Goal: Feedback & Contribution: Contribute content

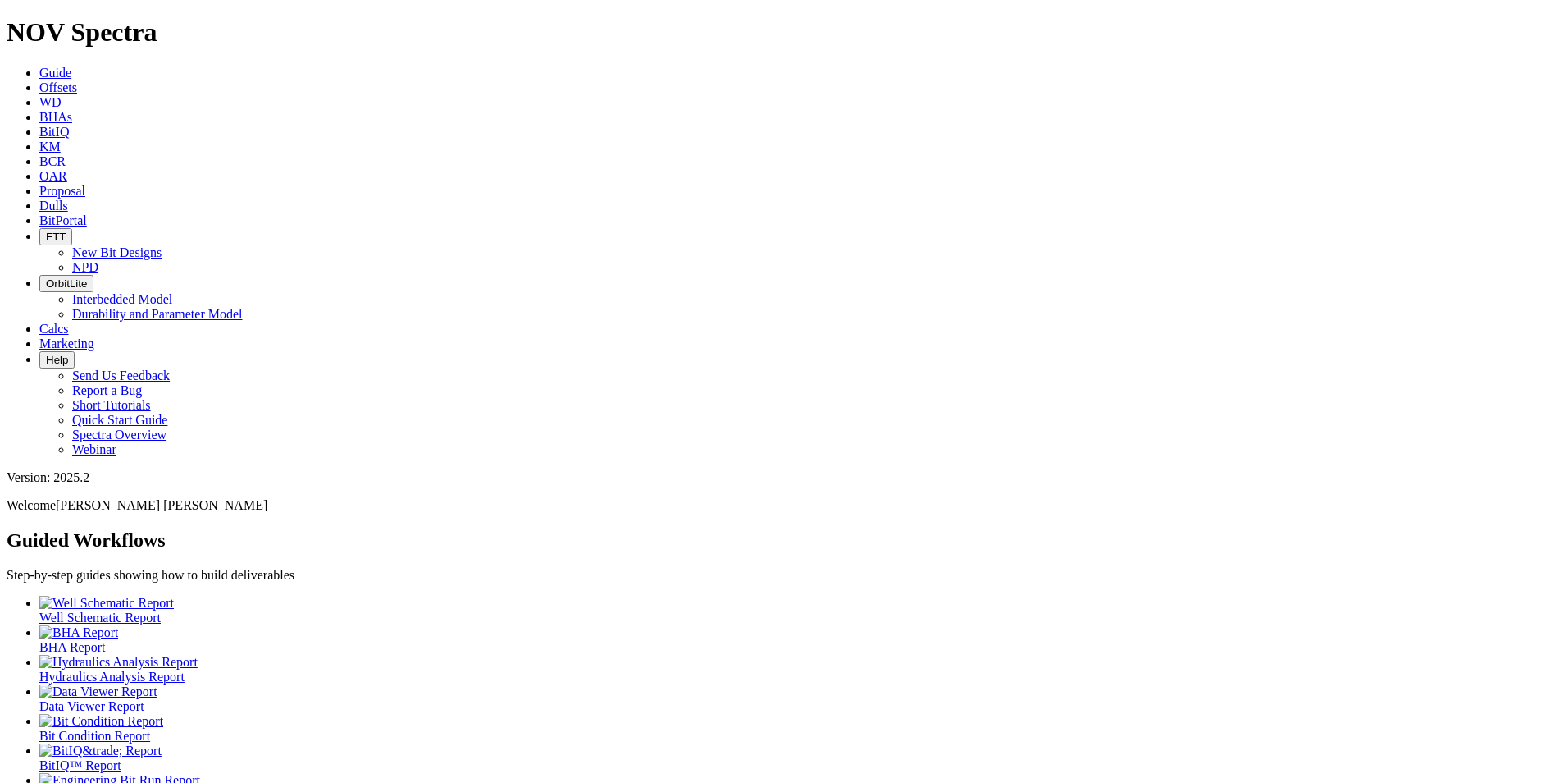
click at [77, 80] on span "Offsets" at bounding box center [58, 87] width 38 height 14
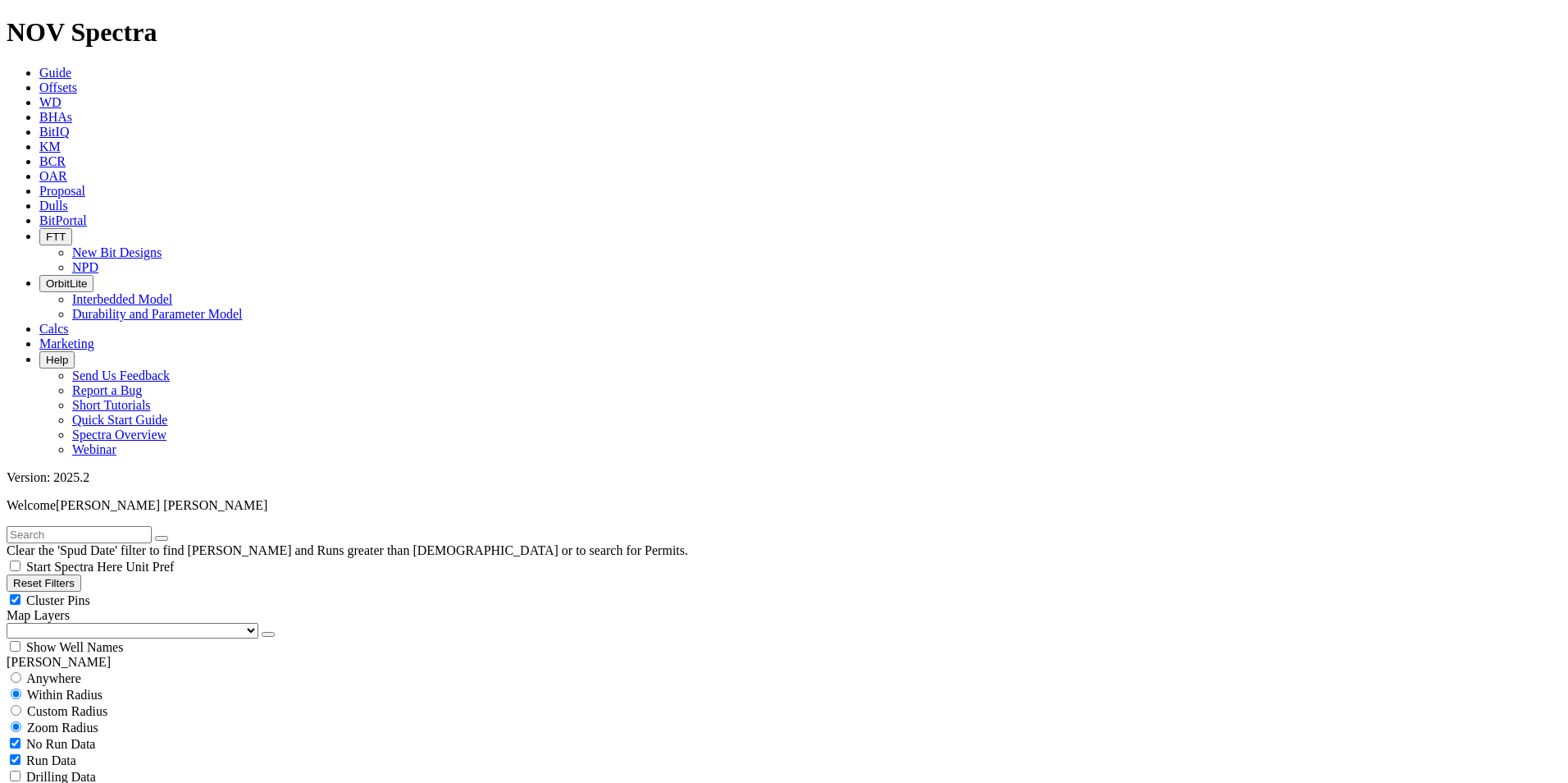
click at [48, 671] on span "Anywhere" at bounding box center [54, 678] width 55 height 14
radio input "true"
radio input "false"
click at [48, 623] on select "US Counties Alberta, CA Townships British Columbia, CA Townships British Columb…" at bounding box center [132, 631] width 252 height 16
click at [71, 526] on input "text" at bounding box center [78, 535] width 145 height 18
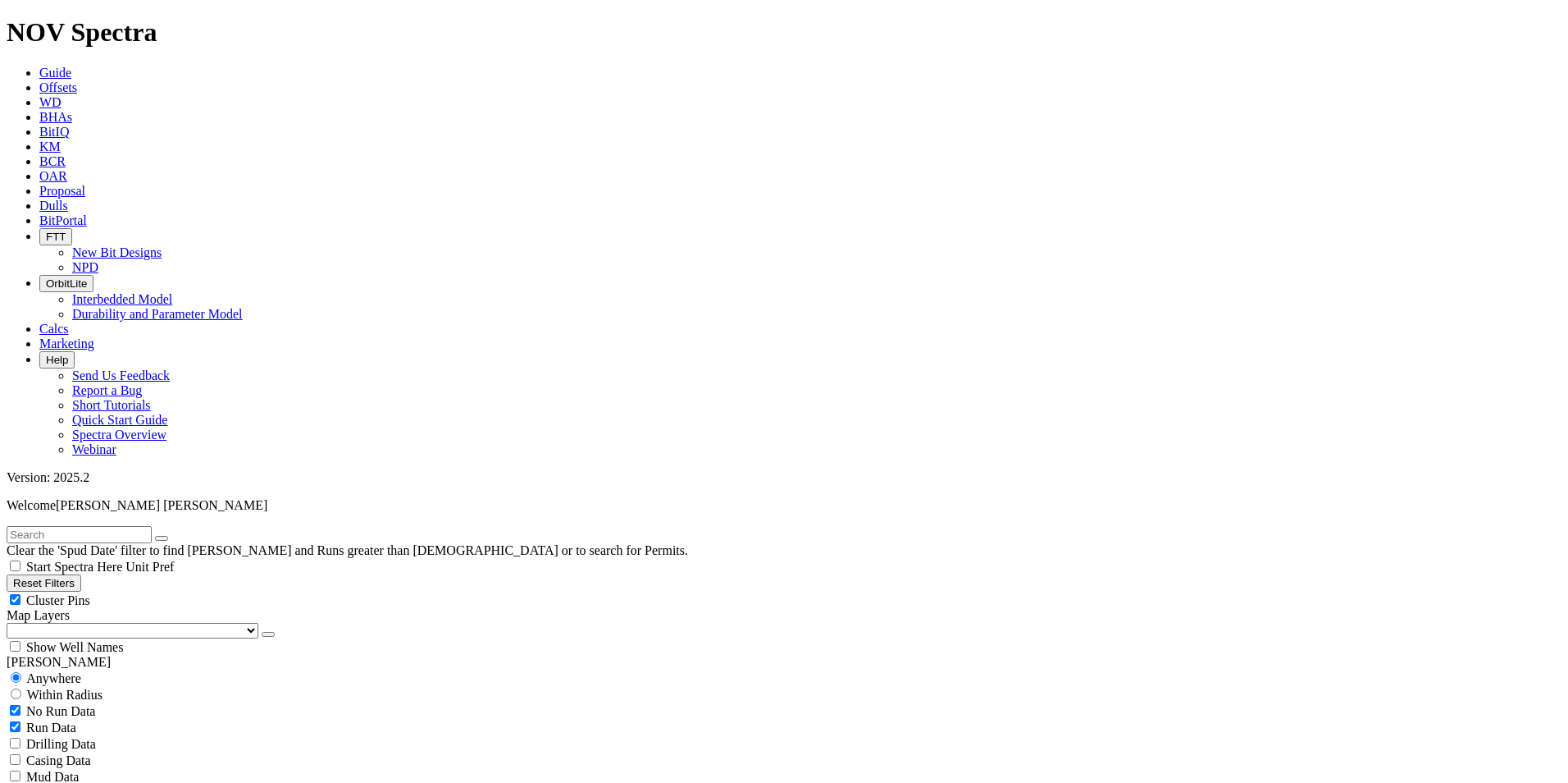
drag, startPoint x: 12, startPoint y: 176, endPoint x: 24, endPoint y: 174, distance: 12.2
click at [12, 623] on select "US Counties Alberta, CA Townships British Columbia, CA Townships British Columb…" at bounding box center [132, 631] width 252 height 16
click at [45, 526] on input "text" at bounding box center [78, 535] width 145 height 18
type input "A315762"
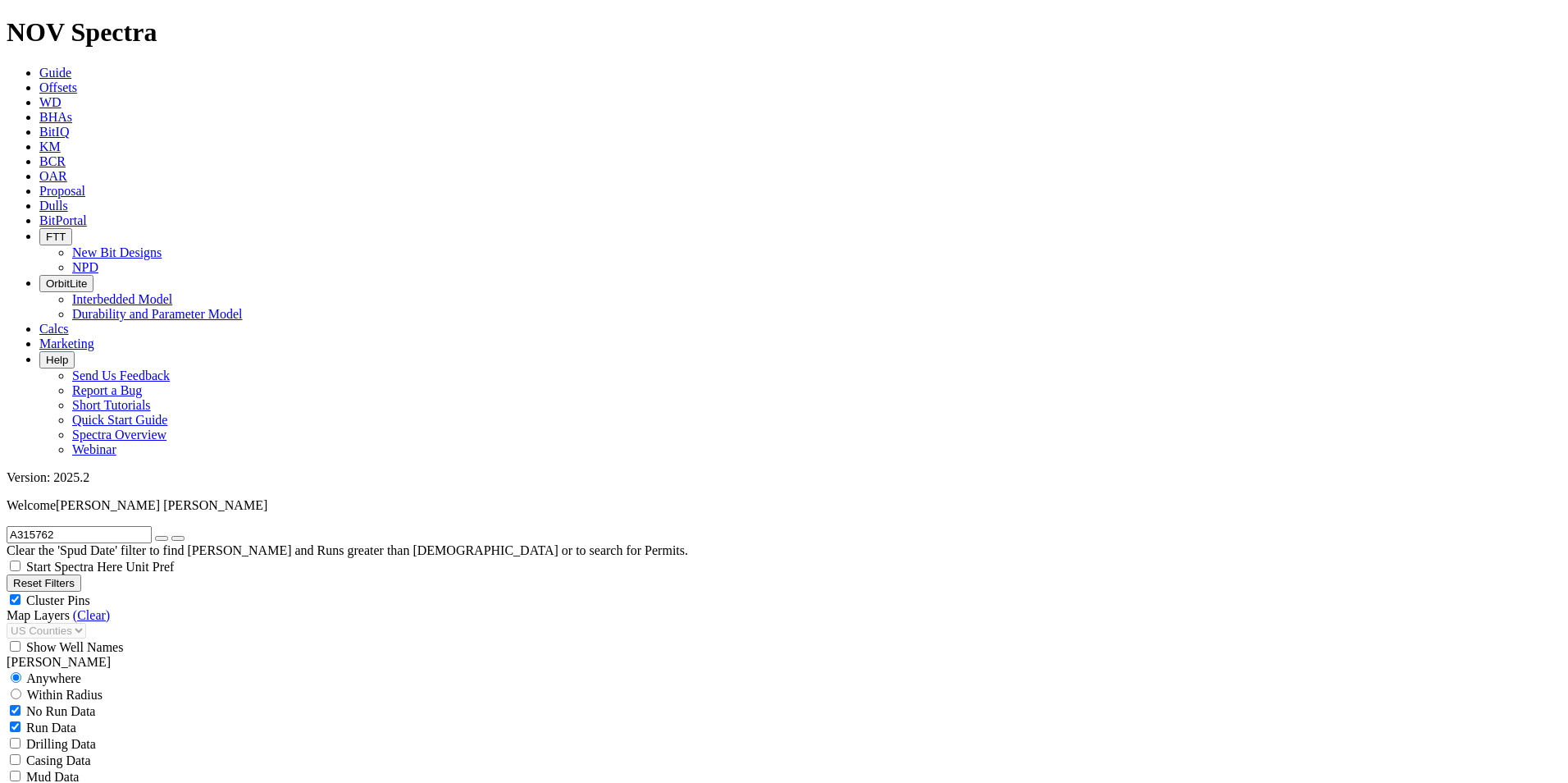
click at [262, 526] on div "A315762 Clear the 'Spud Date' filter to find Wells and Runs greater than 2 year…" at bounding box center [784, 542] width 1555 height 32
radio input "false"
radio input "true"
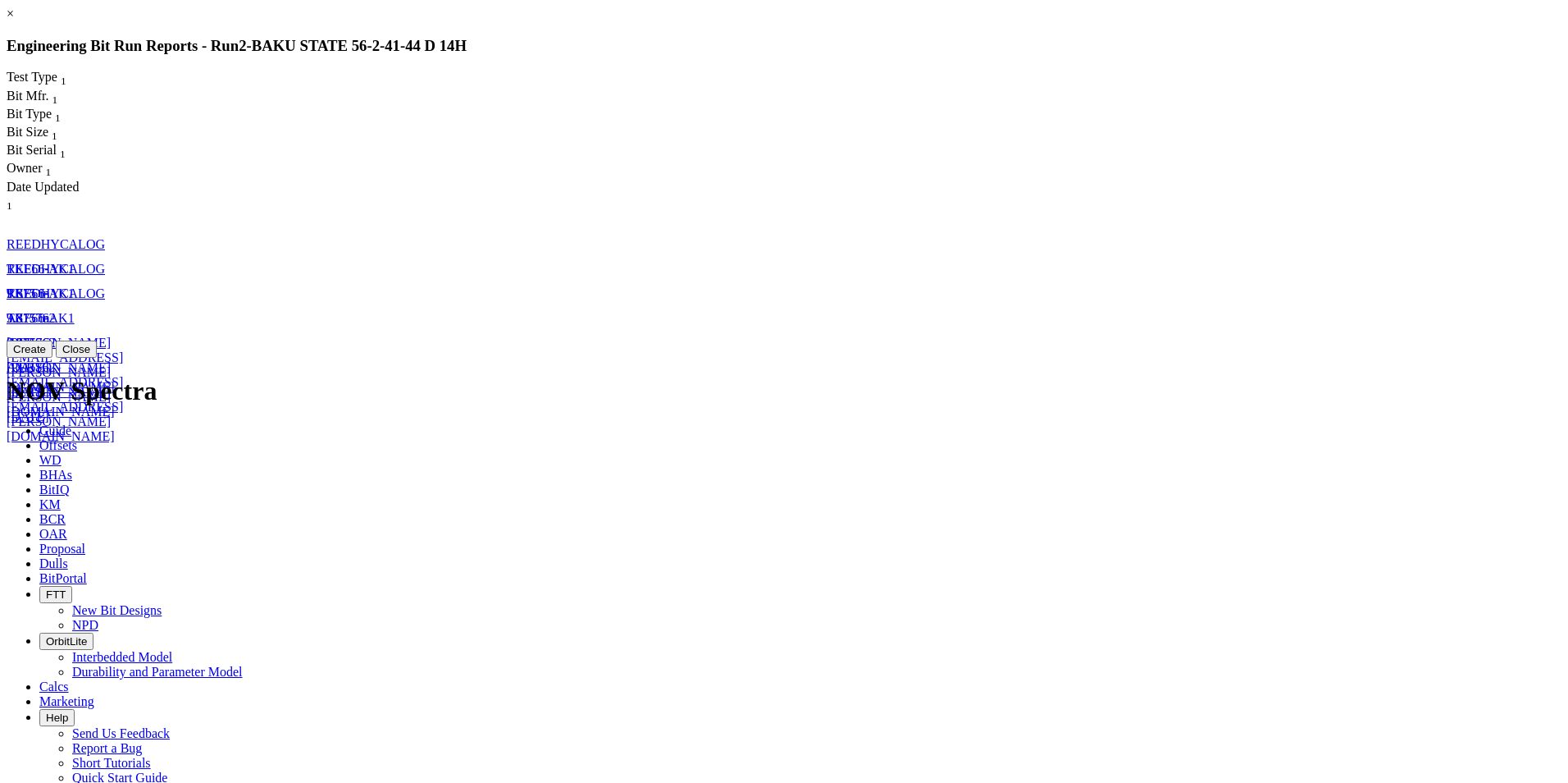
click at [53, 358] on button "Create" at bounding box center [29, 350] width 46 height 18
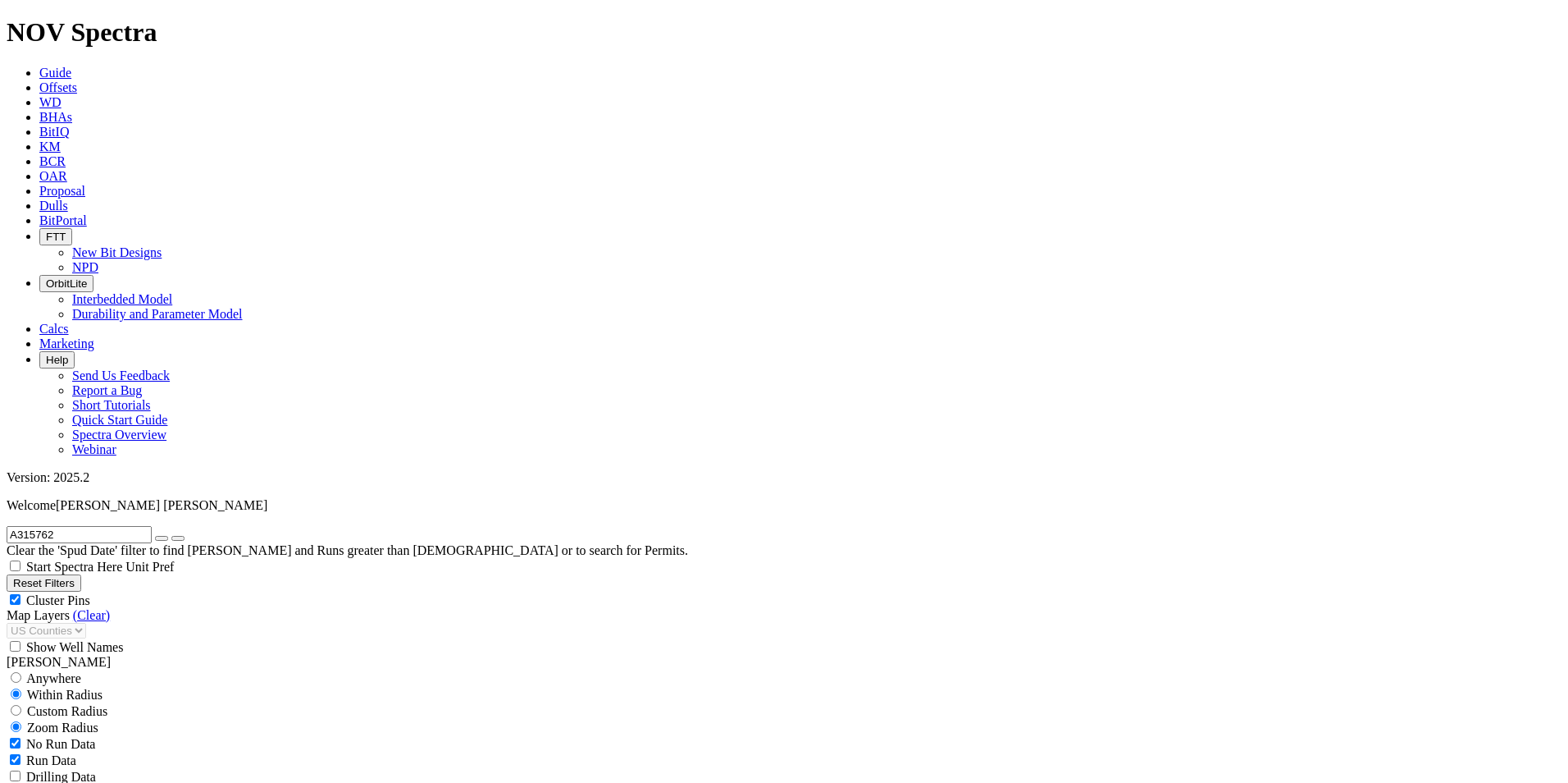
click at [168, 536] on button "button" at bounding box center [161, 538] width 13 height 5
click at [61, 704] on span "Custom Radius" at bounding box center [67, 711] width 80 height 14
radio input "true"
radio input "false"
click at [121, 735] on input "number" at bounding box center [78, 744] width 145 height 18
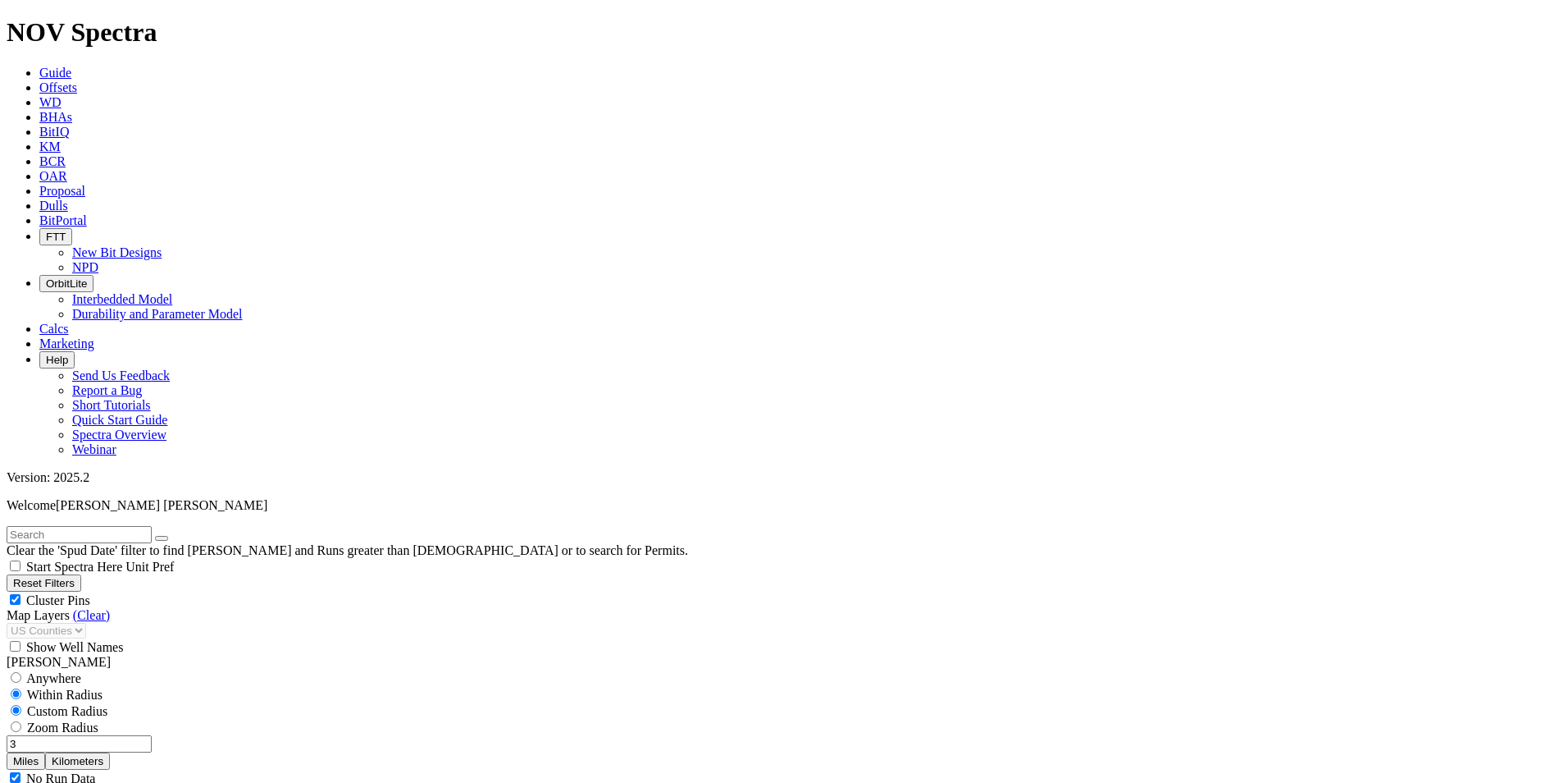
type input "3"
click at [45, 752] on button "Miles" at bounding box center [26, 761] width 39 height 18
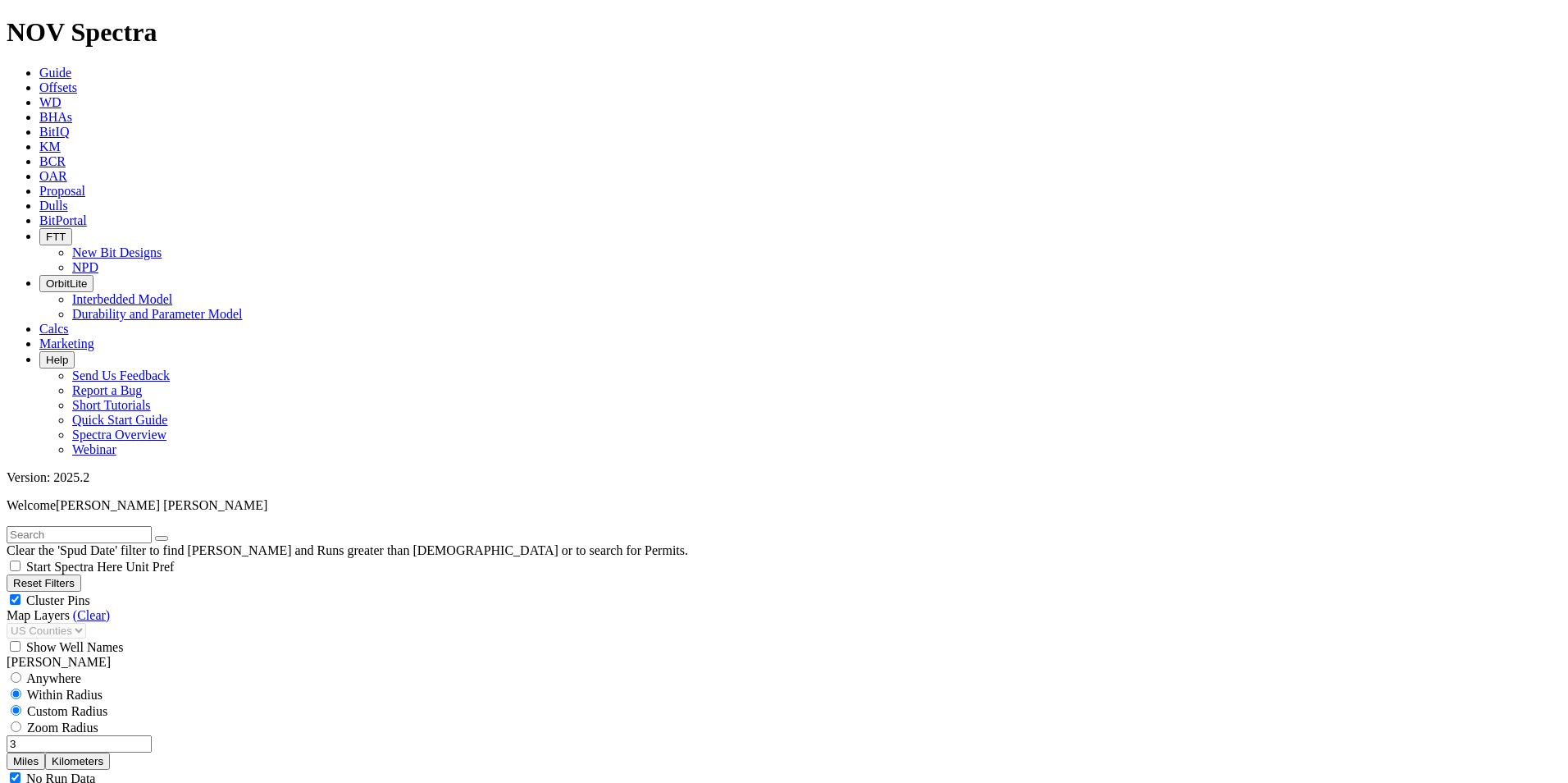
select select "9.875"
checkbox input "false"
select select "? number:9.875 ?"
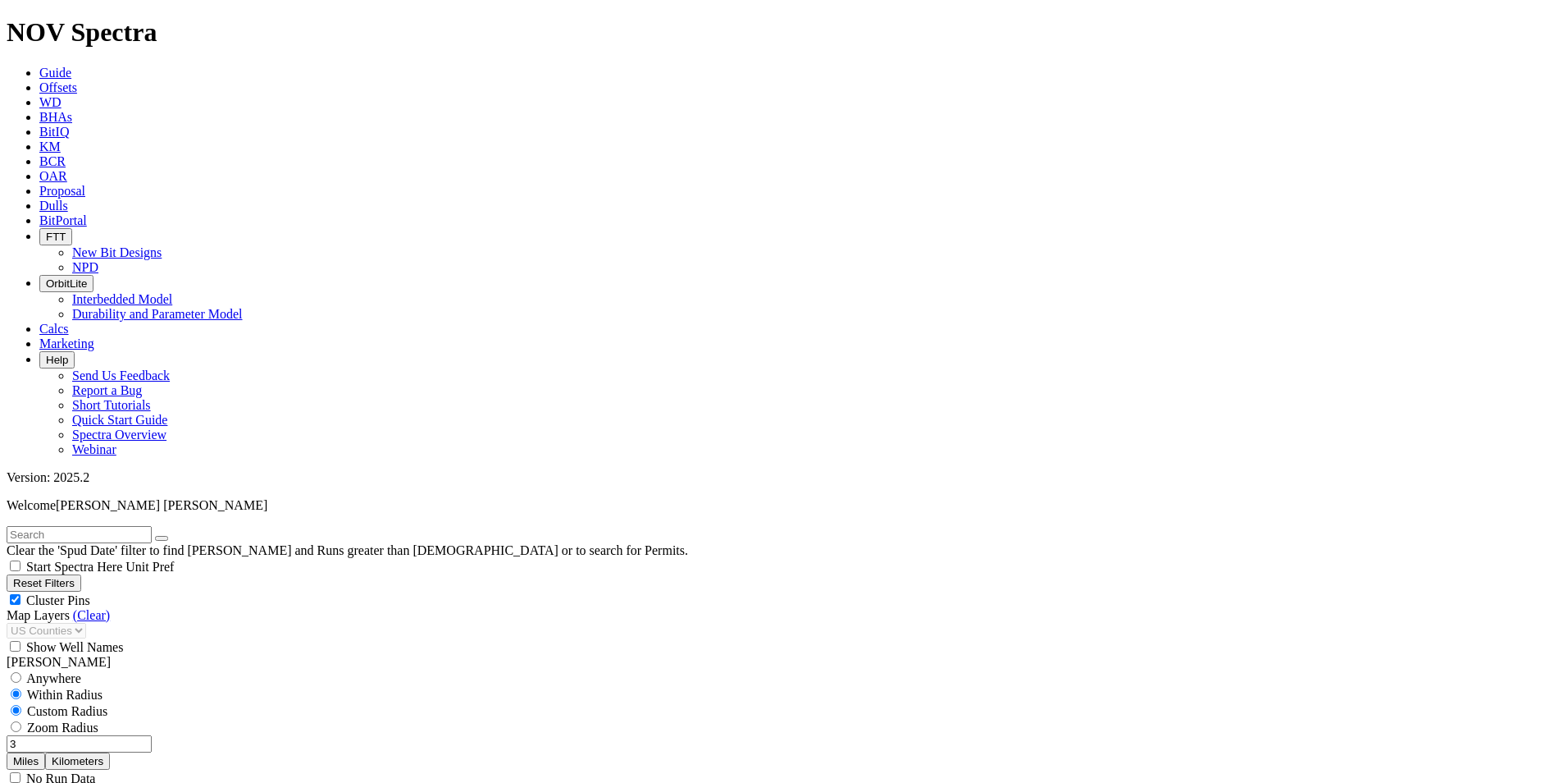
scroll to position [2415, 0]
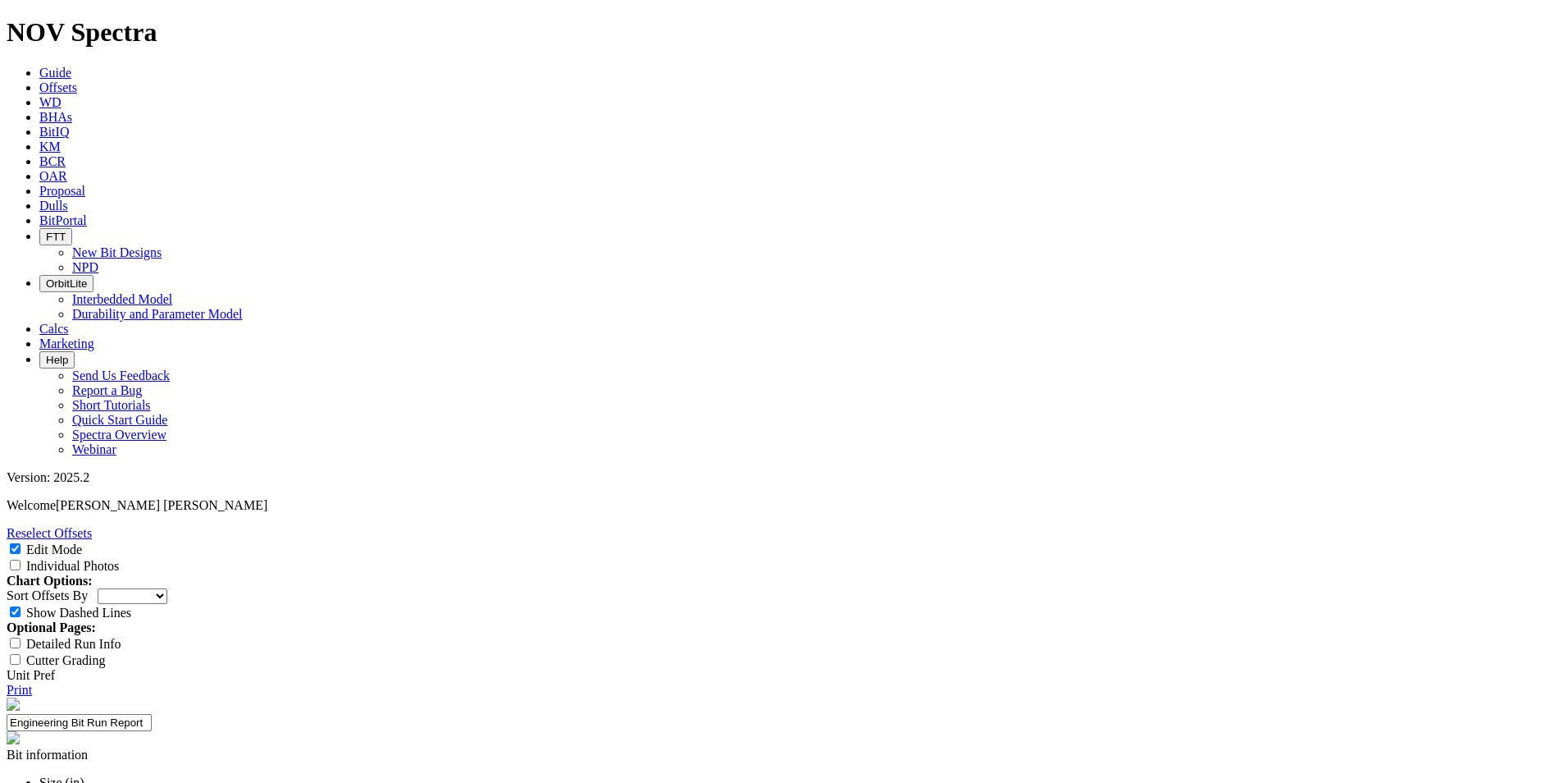
scroll to position [738, 0]
click at [1452, 557] on div "Individual Photos" at bounding box center [784, 565] width 1555 height 17
click at [20, 559] on input "Individual Photos" at bounding box center [15, 565] width 11 height 11
checkbox input "true"
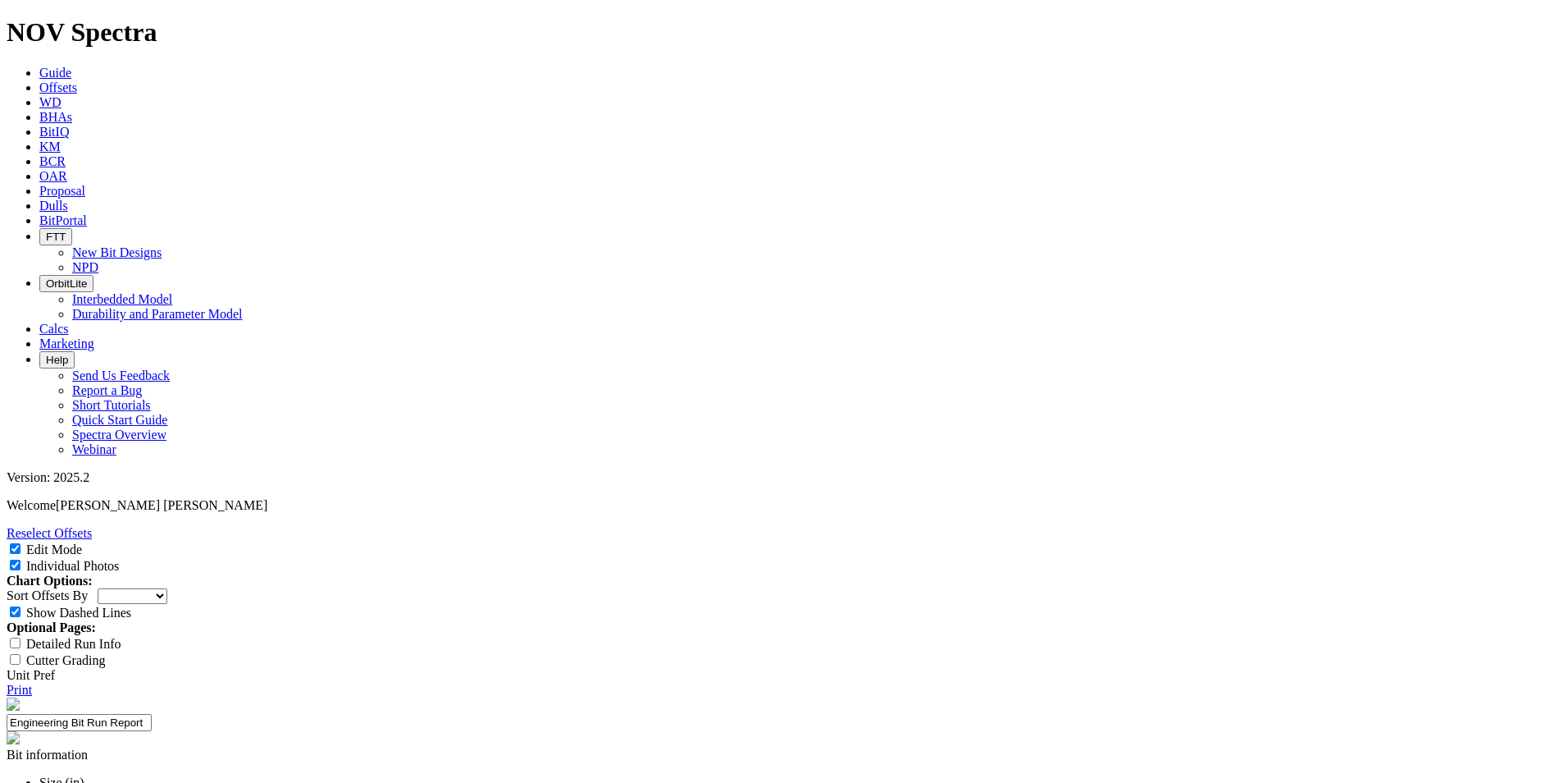
copy div "A315762"
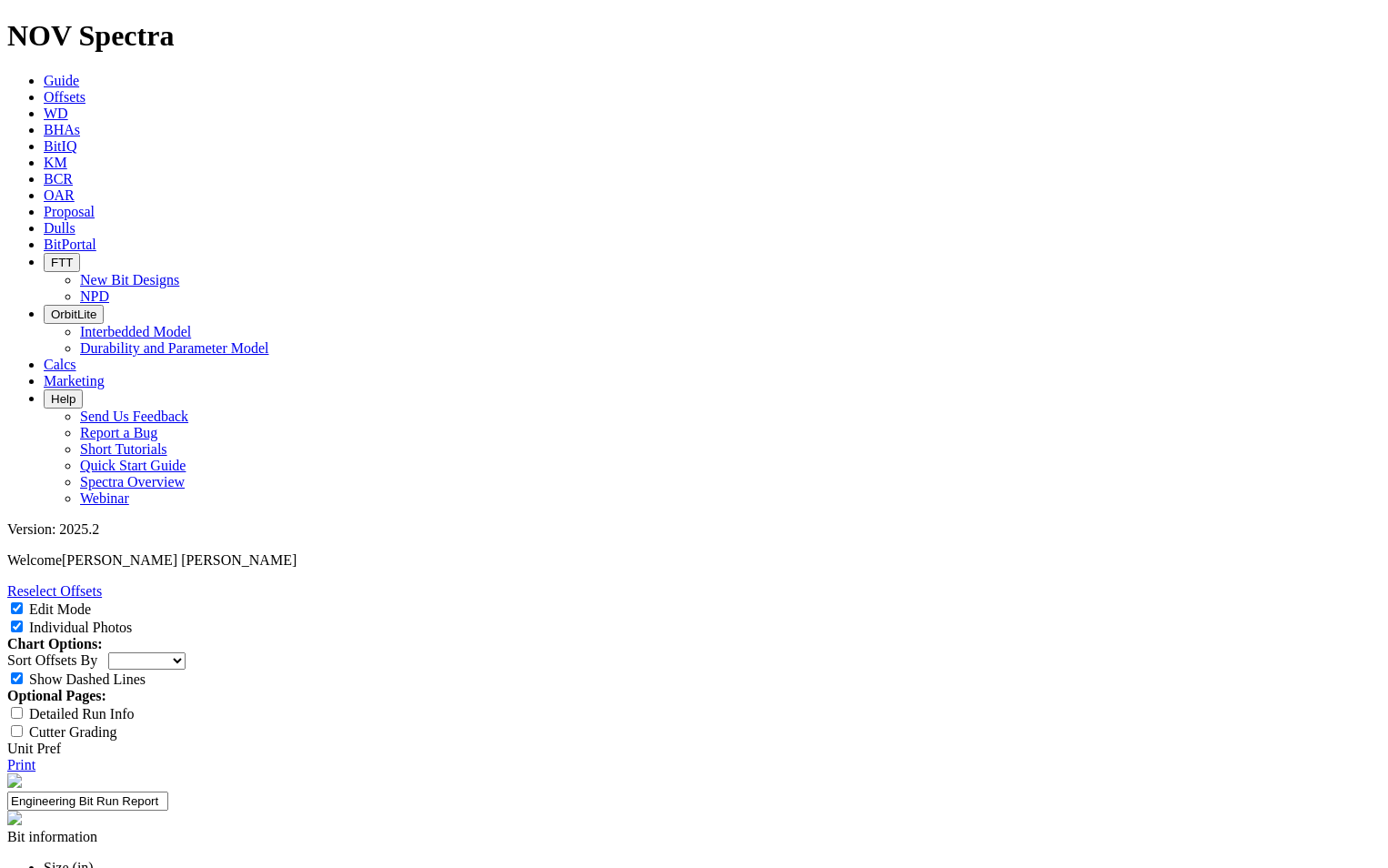
click at [79, 73] on span "Guide" at bounding box center [62, 81] width 35 height 16
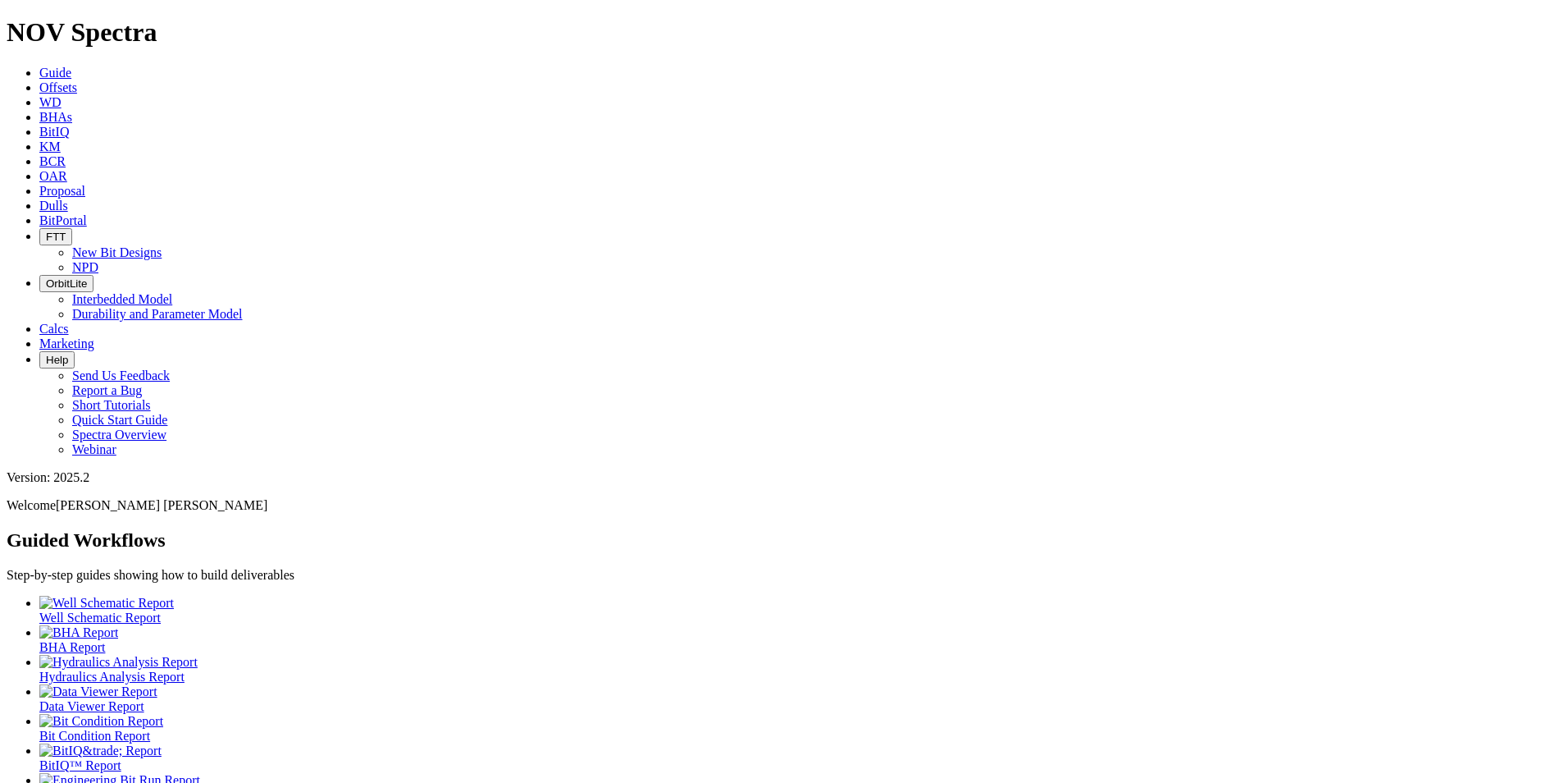
click at [77, 80] on span "Offsets" at bounding box center [58, 87] width 38 height 14
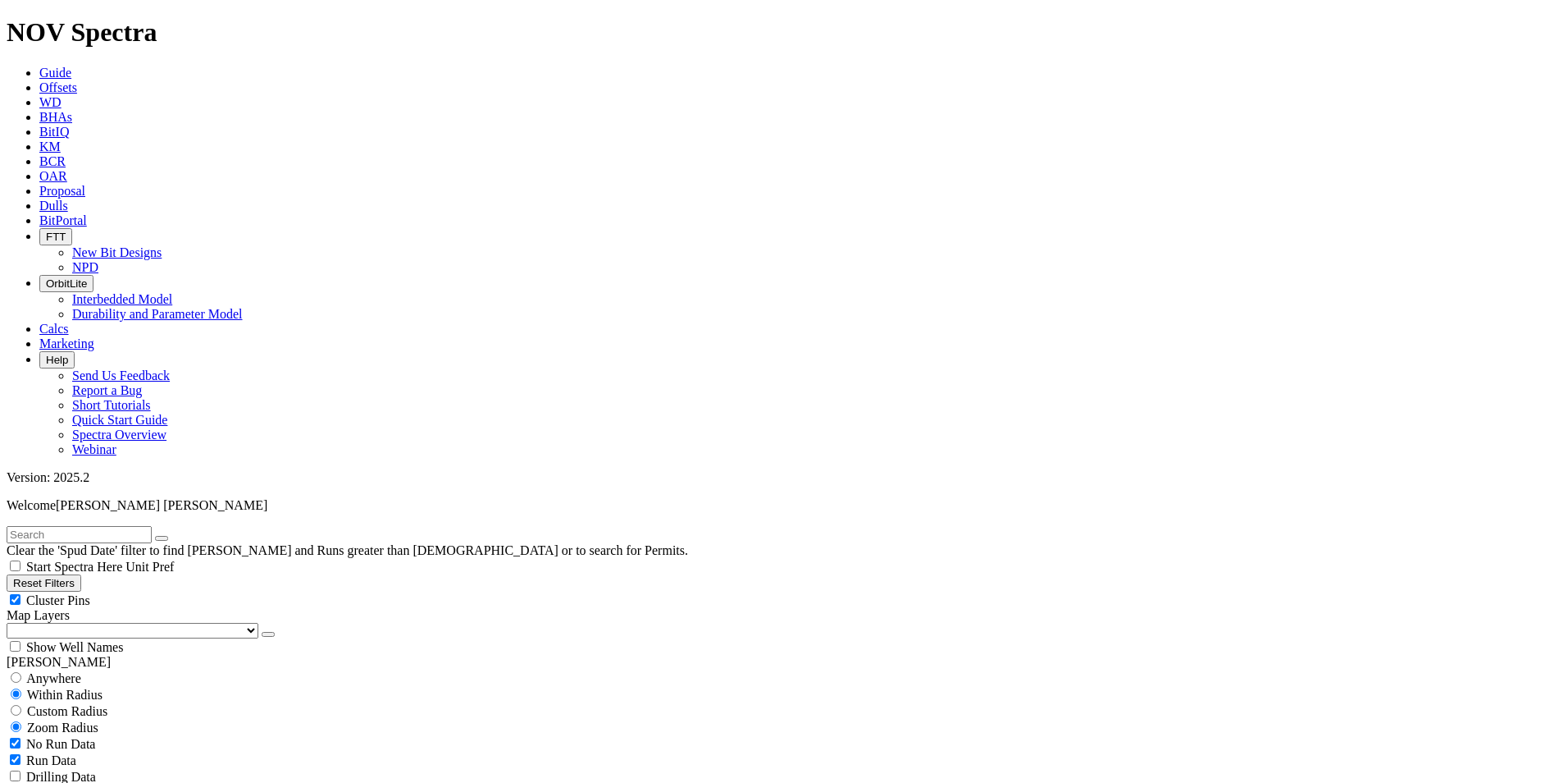
click at [54, 526] on input "text" at bounding box center [78, 535] width 145 height 18
type input "A315762"
click at [42, 671] on span "Anywhere" at bounding box center [54, 678] width 55 height 14
radio input "true"
radio input "false"
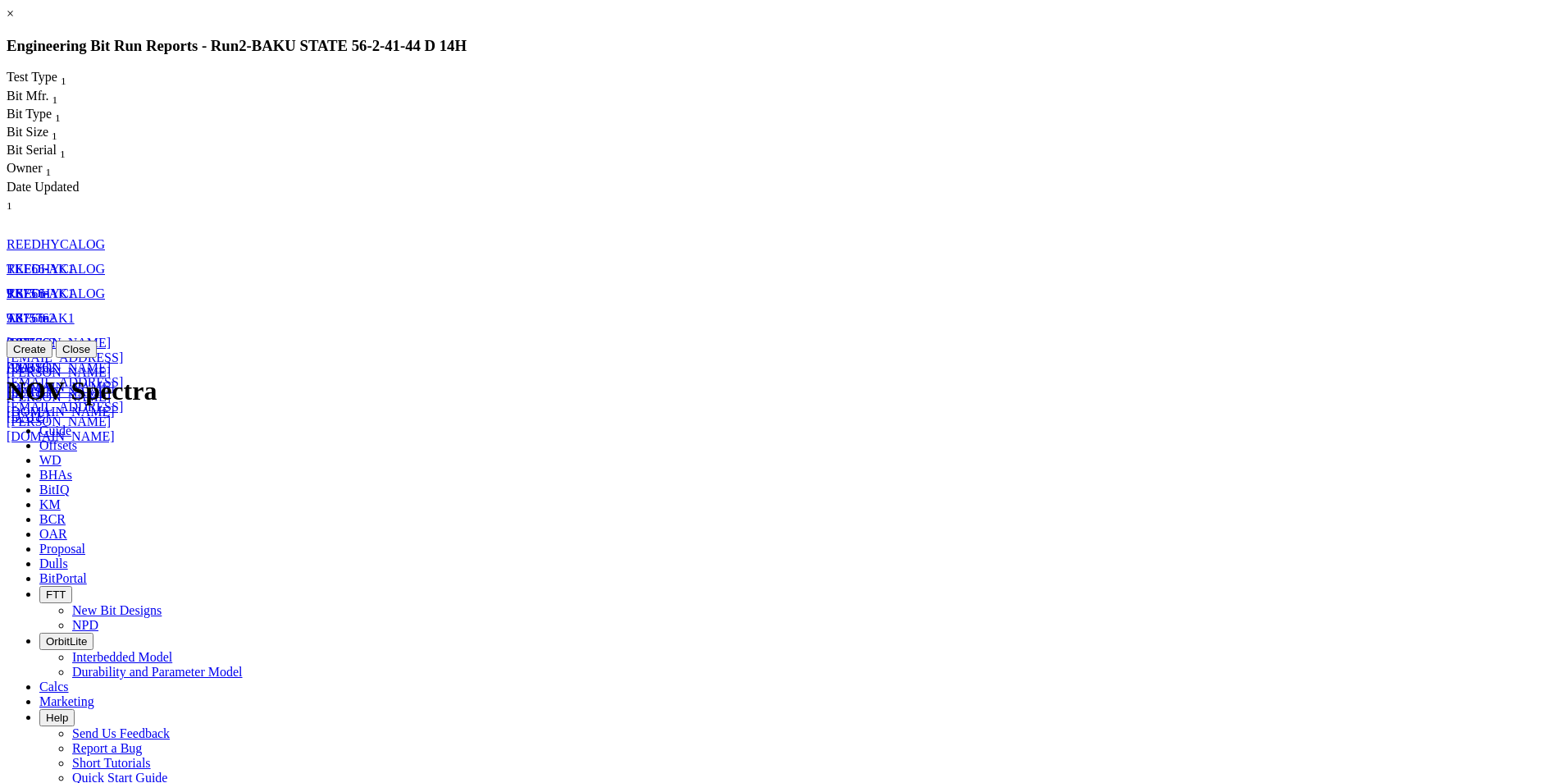
click at [14, 20] on link "×" at bounding box center [10, 13] width 7 height 14
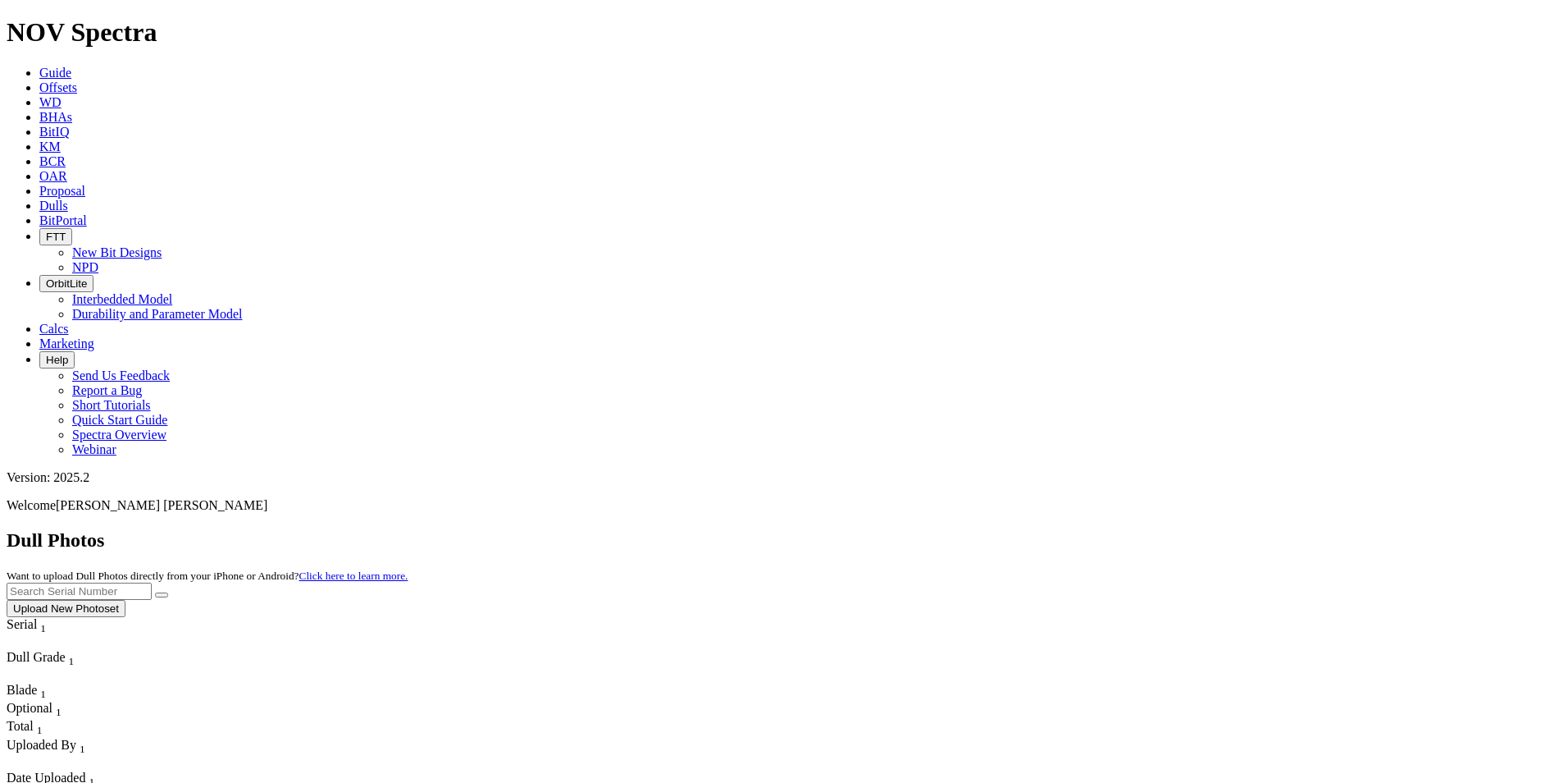
click at [126, 600] on button "Upload New Photoset" at bounding box center [65, 609] width 119 height 18
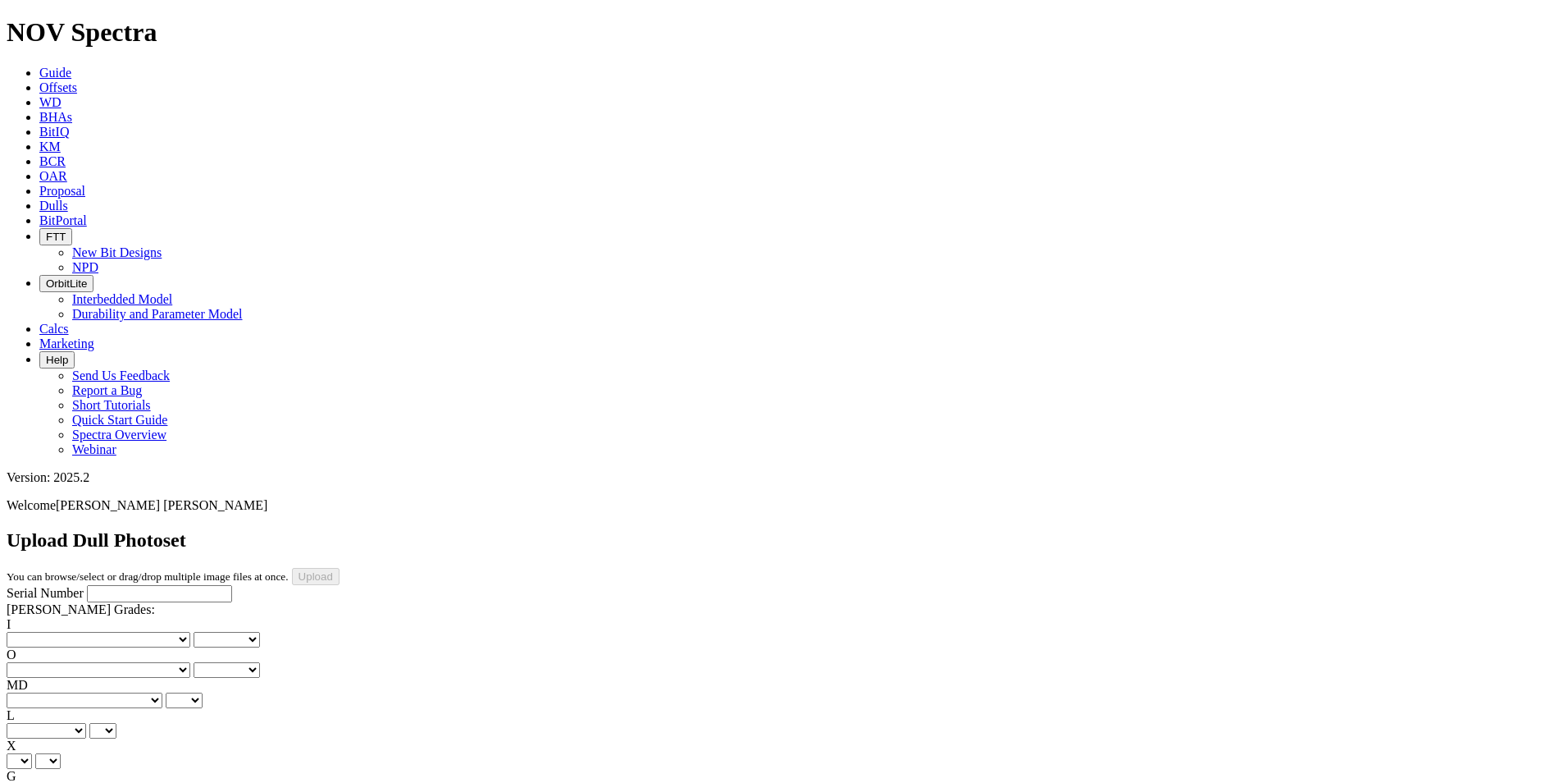
scroll to position [329, 0]
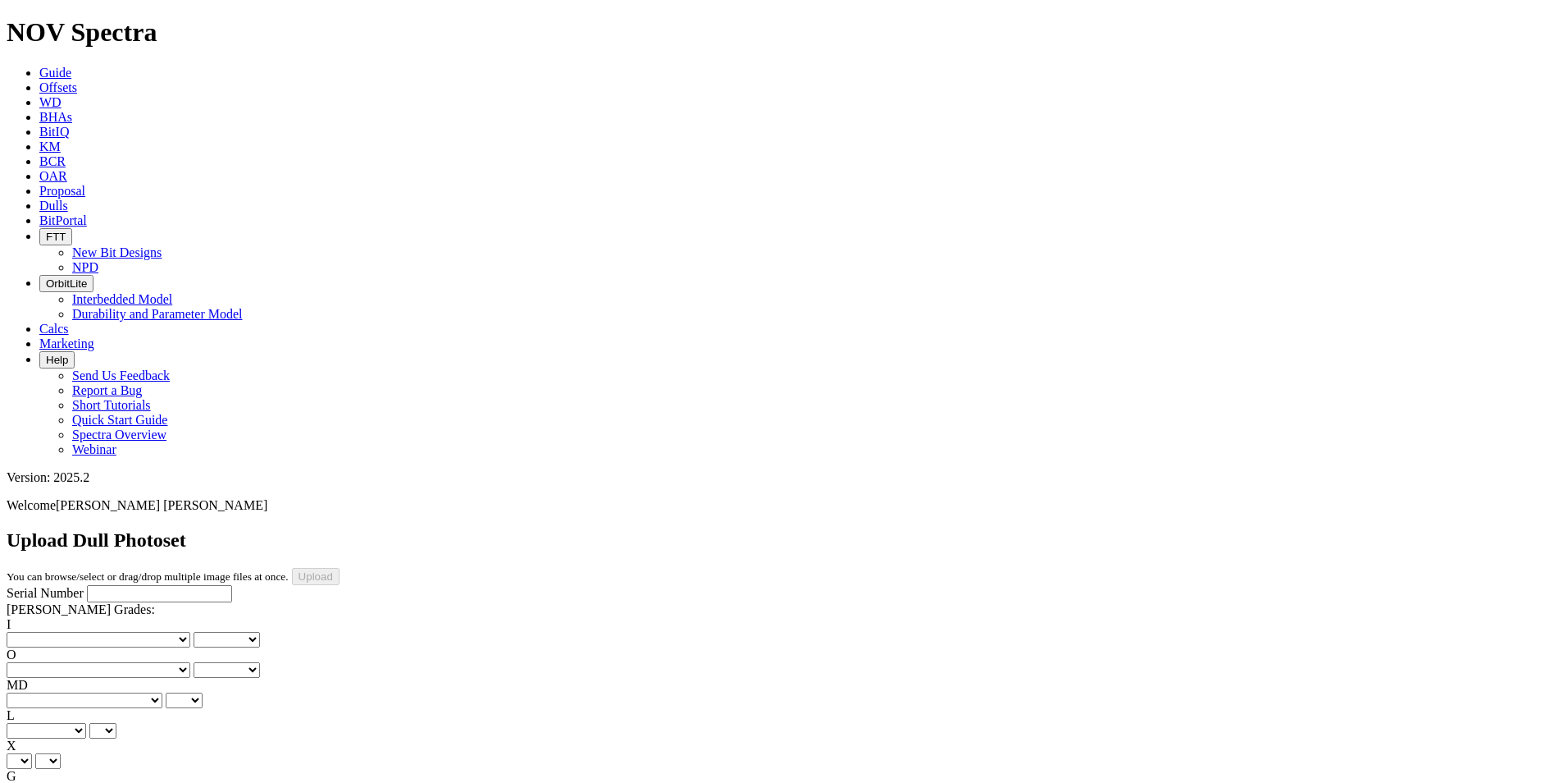
scroll to position [0, 0]
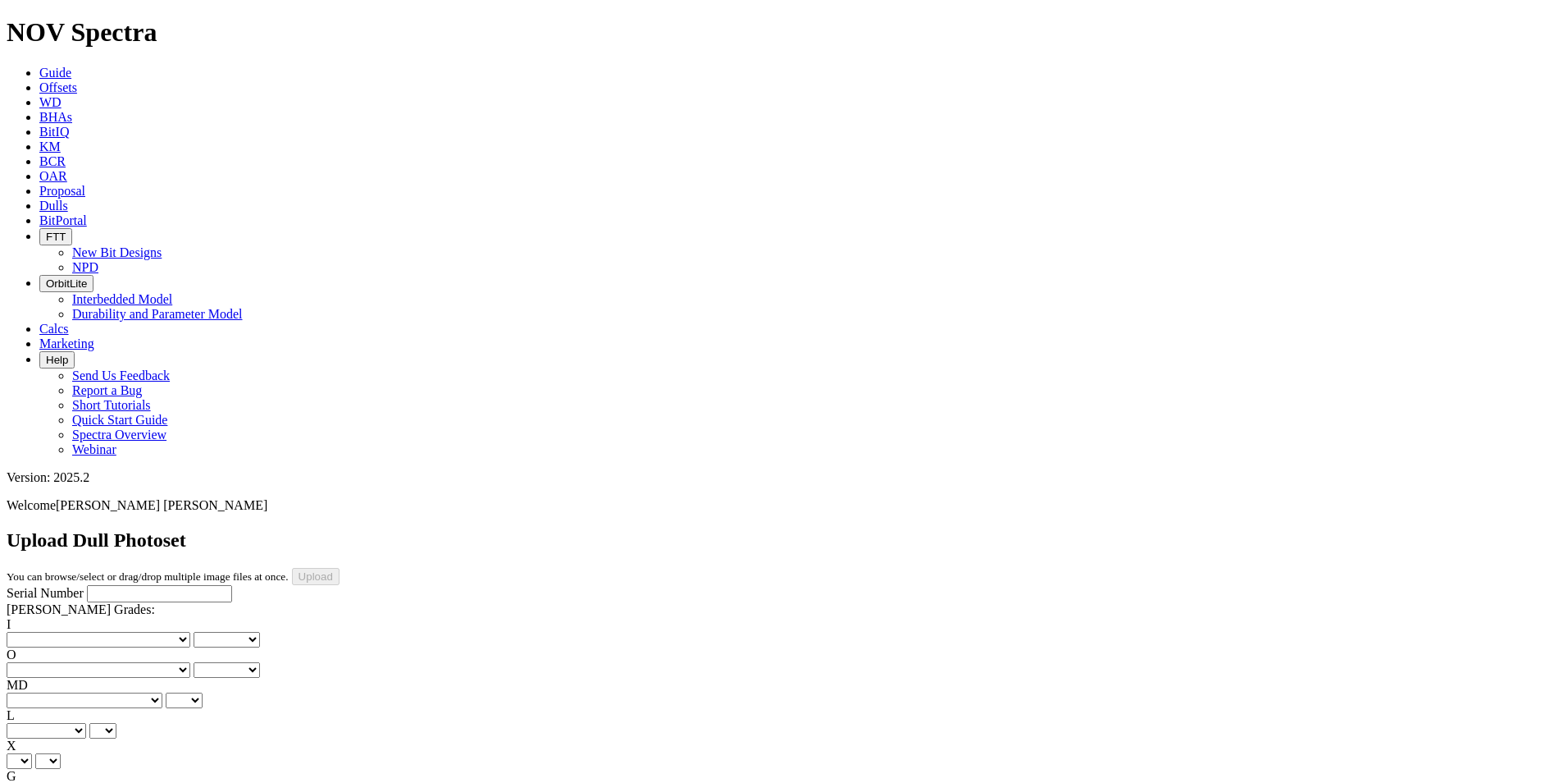
type input "2/19/25"
select select "string:TD"
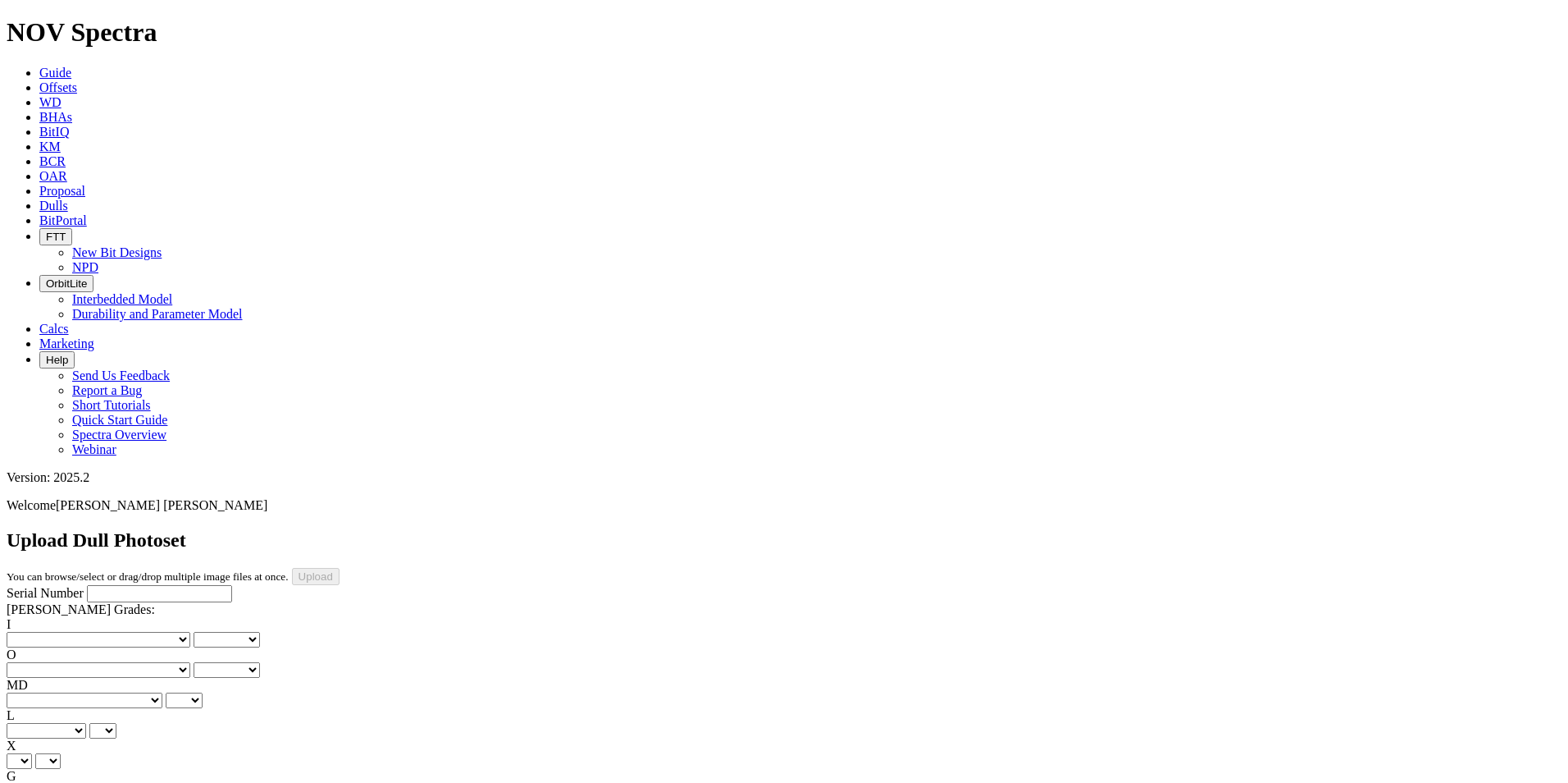
select select "string:TD"
click at [32, 753] on select "X" at bounding box center [18, 761] width 26 height 16
select select "string:X"
click at [32, 753] on select "X" at bounding box center [18, 761] width 26 height 16
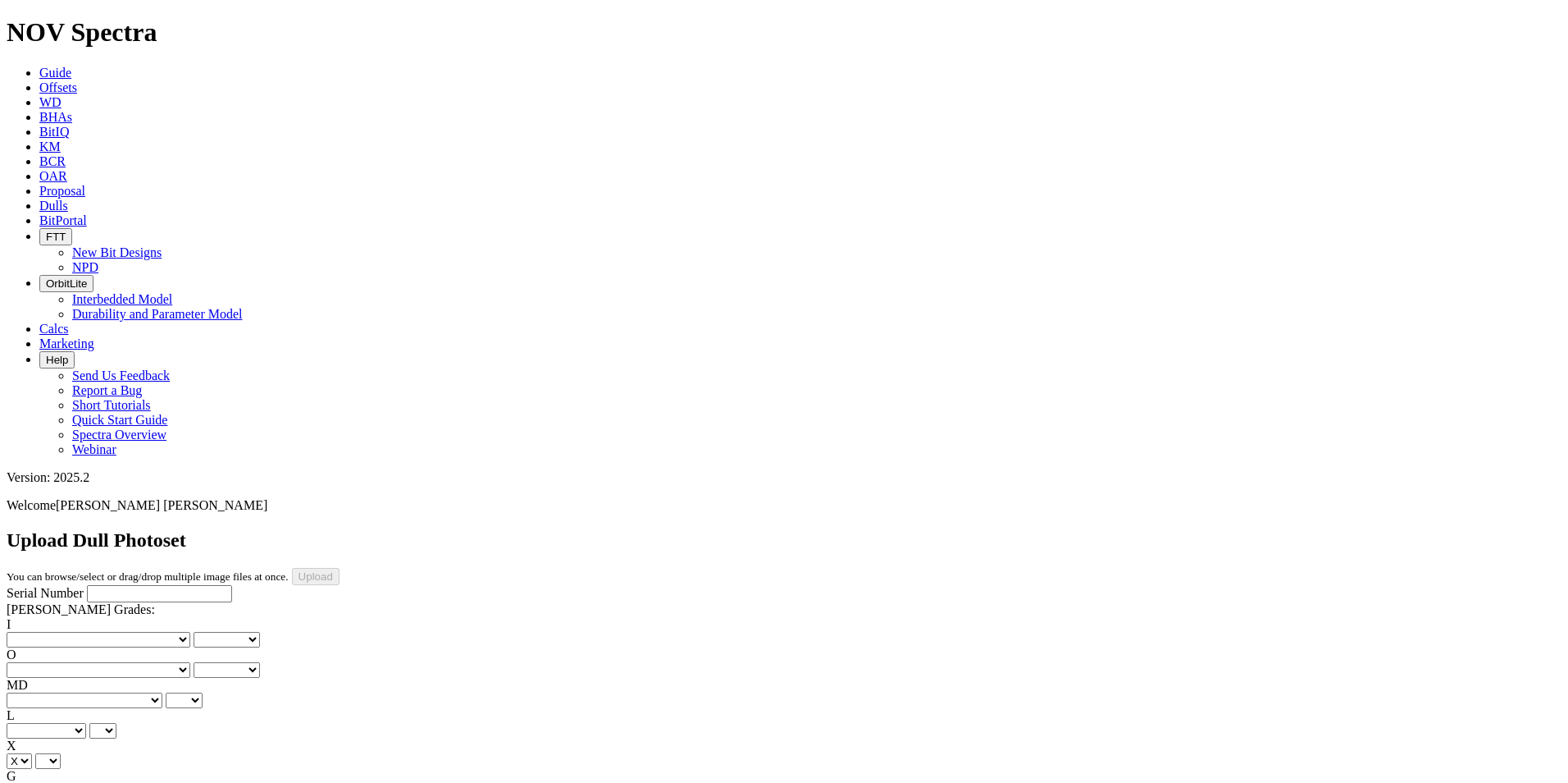
select select "string:X"
click at [167, 782] on select "Unknown I - In Gauge 1 - 1/16 in Undergauge" 2 - 2/16 in Undergauge = ⅛ in" 8 -…" at bounding box center [90, 792] width 167 height 16
select select "string:I"
click at [116, 782] on select "Unknown I - In Gauge 1 - 1/16 in Undergauge" 2 - 2/16 in Undergauge = ⅛ in" 8 -…" at bounding box center [90, 792] width 167 height 16
select select "string:I"
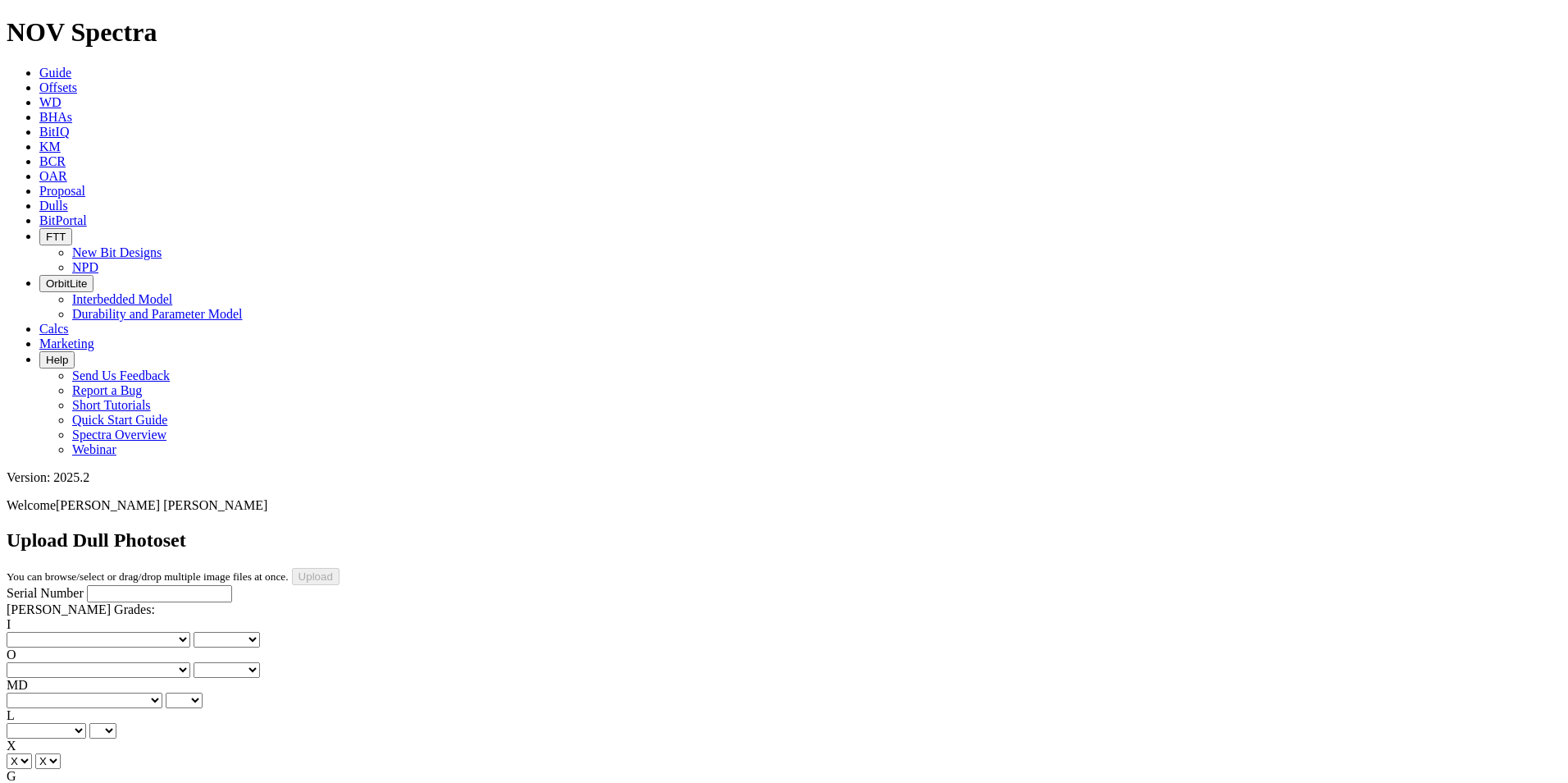
click at [47, 632] on select "No lost, worn or damaged cutters 0 1 2 3 4 5 6 7 8 No diamond table left on any…" at bounding box center [98, 639] width 184 height 16
select select "number:1"
click at [33, 632] on select "No lost, worn or damaged cutters 0 1 2 3 4 5 6 7 8 No diamond table left on any…" at bounding box center [98, 639] width 184 height 16
select select "number:1"
click at [180, 662] on select "No lost, worn or damaged cutters 0 1 2 3 4 5 6 7 8 No diamond table left on any…" at bounding box center [98, 670] width 184 height 16
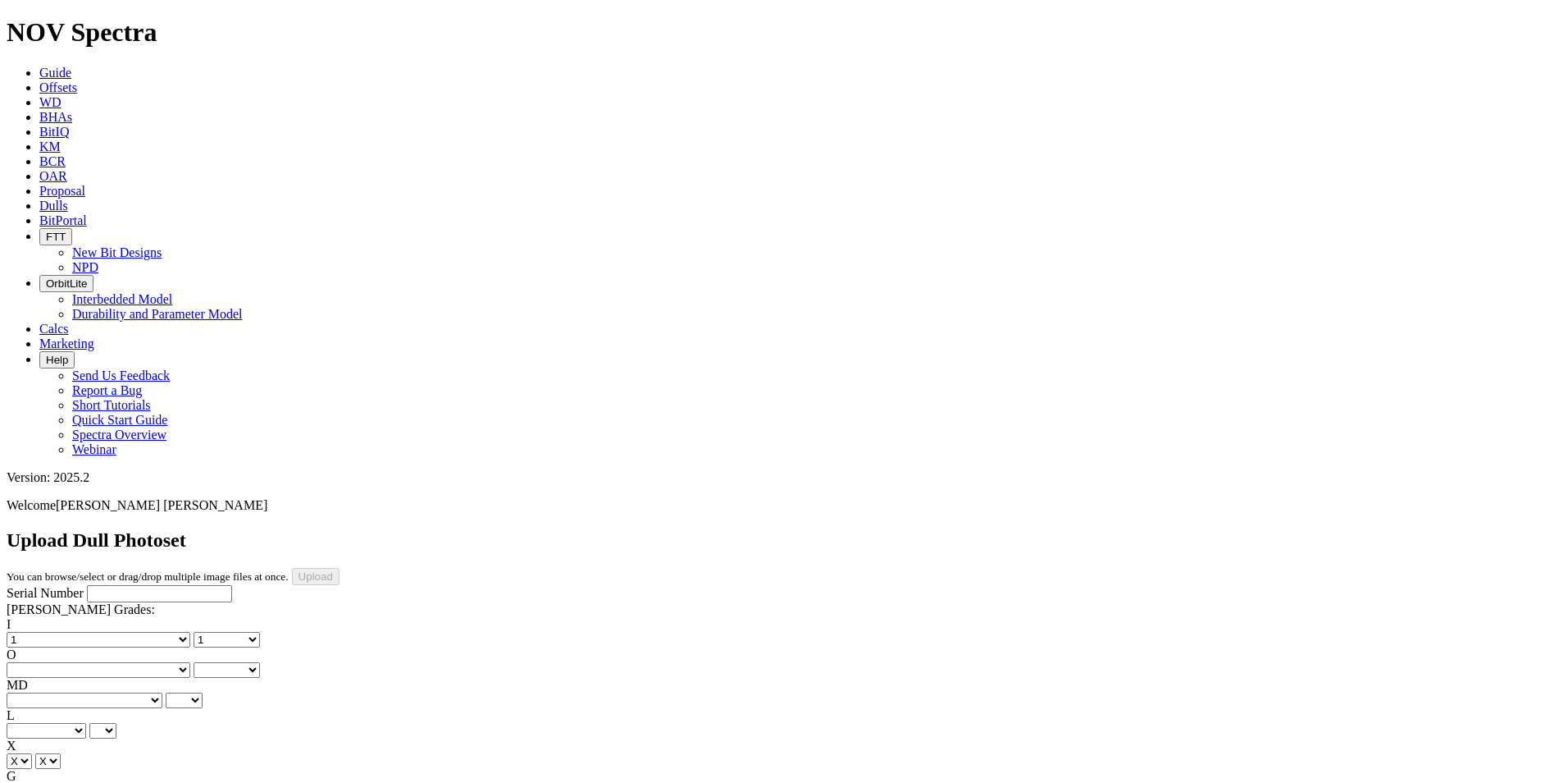
select select "number:2"
click at [116, 662] on select "No lost, worn or damaged cutters 0 1 2 3 4 5 6 7 8 No diamond table left on any…" at bounding box center [98, 670] width 184 height 16
select select "number:2"
click at [83, 692] on select "BF - Bond Failure BT - Broken Teeth/Cutters BU - Balled Up Bit CR - Cored CT - …" at bounding box center [84, 700] width 156 height 16
select select "string:CT"
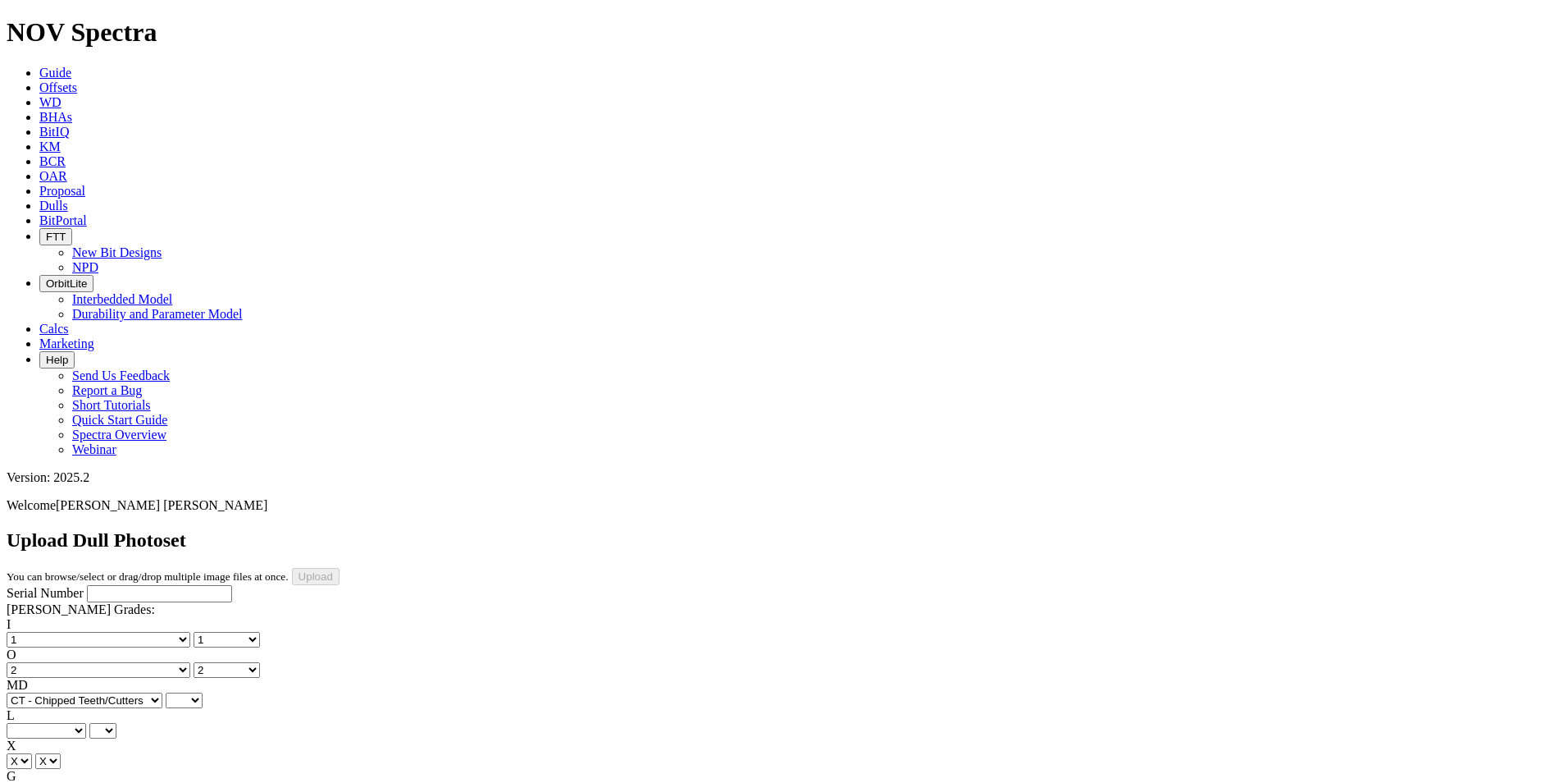
click at [33, 692] on select "BF - Bond Failure BT - Broken Teeth/Cutters BU - Balled Up Bit CR - Cored CT - …" at bounding box center [84, 700] width 156 height 16
select select "string:CT"
click at [86, 723] on select "A - All C - Cone G - Gauge N - Nose S - Shoulder T - Taper" at bounding box center [46, 731] width 79 height 16
select select "string:S"
click at [86, 723] on select "A - All C - Cone G - Gauge N - Nose S - Shoulder T - Taper" at bounding box center [46, 731] width 79 height 16
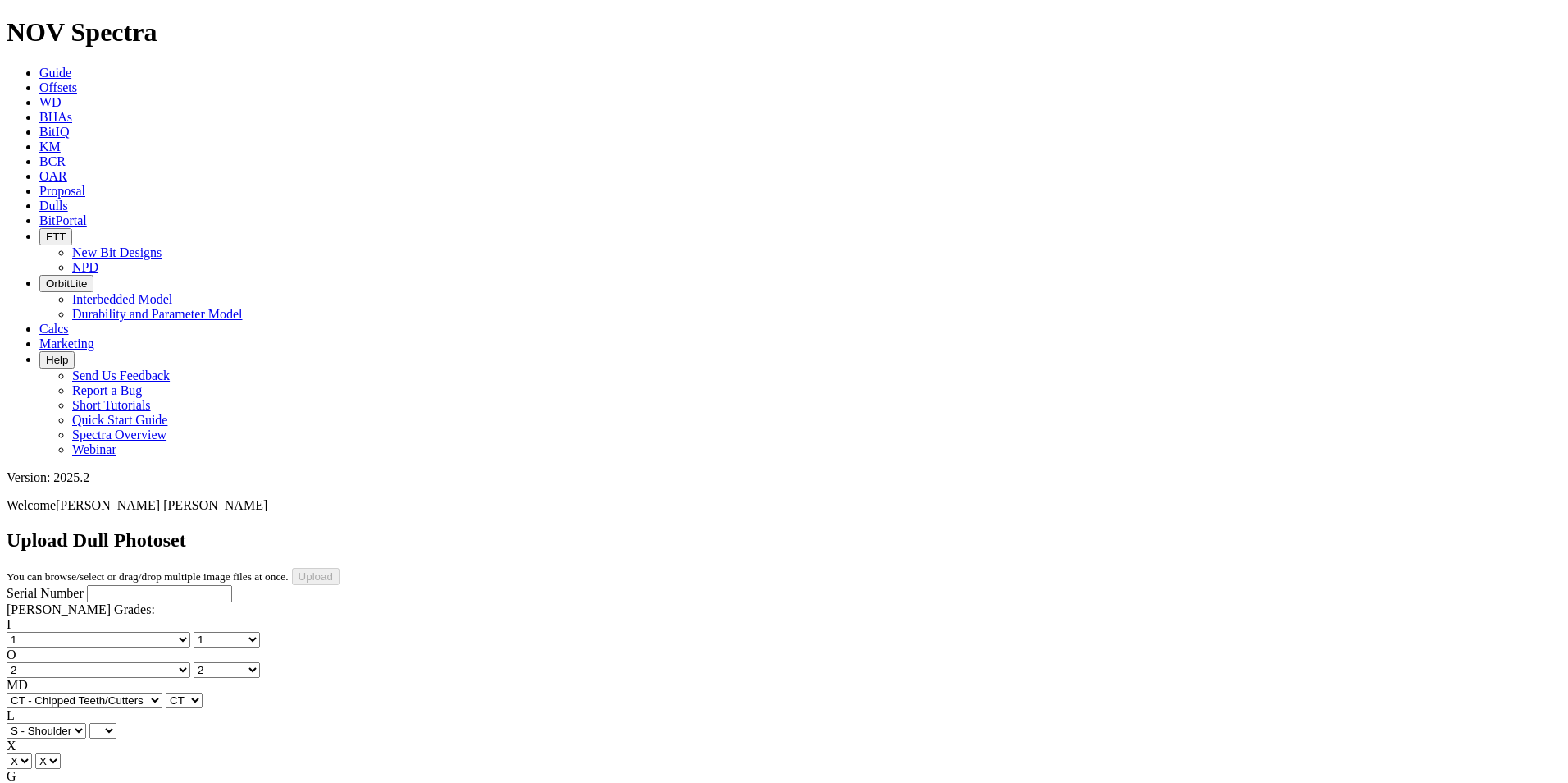
select select "string:S"
select select "string:LT"
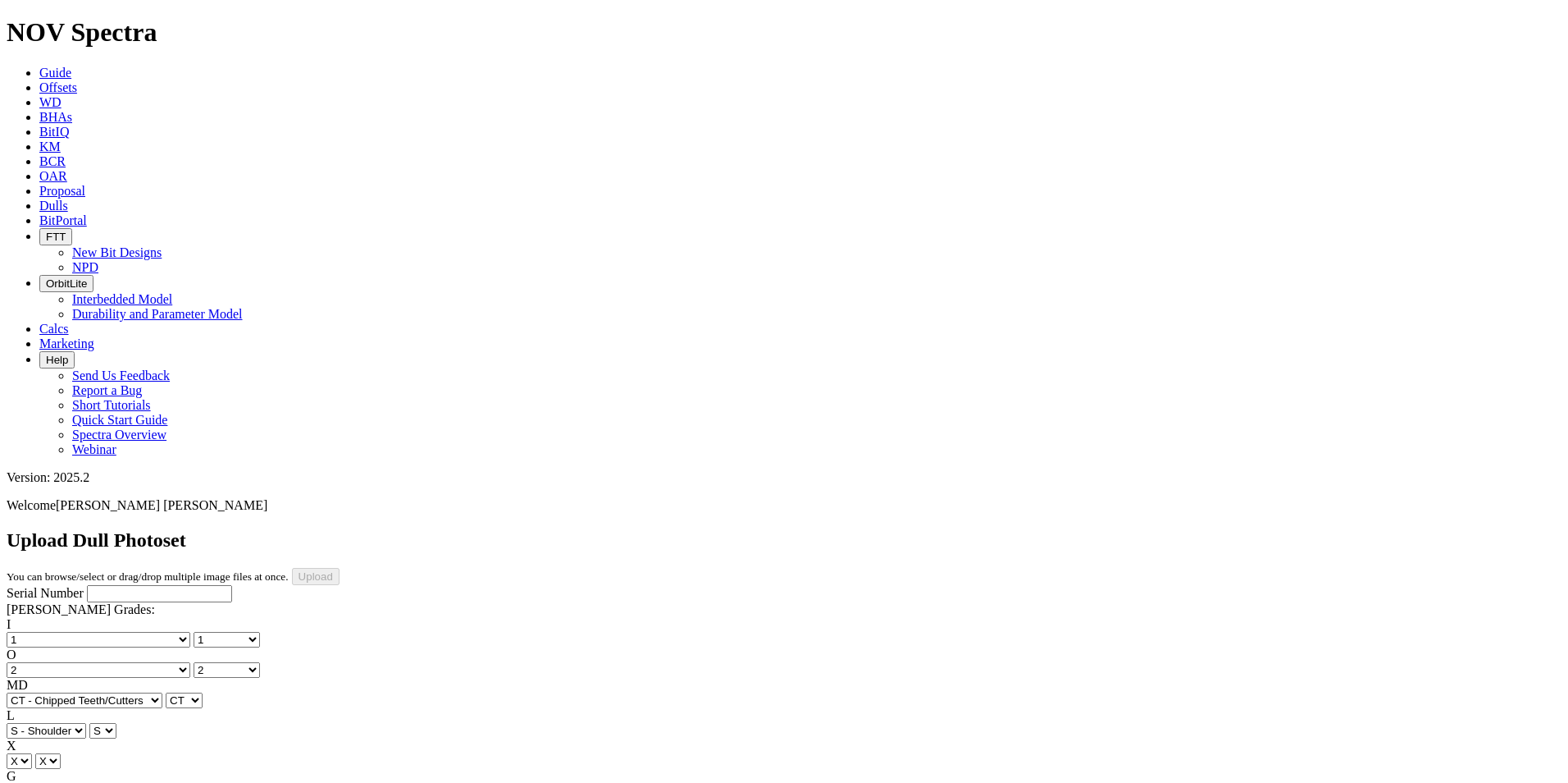
click at [72, 585] on div "Serial Number" at bounding box center [784, 594] width 1555 height 18
click at [87, 585] on input "Serial Number" at bounding box center [159, 594] width 145 height 18
type input "A315762"
click at [340, 568] on input "Upload" at bounding box center [316, 577] width 48 height 18
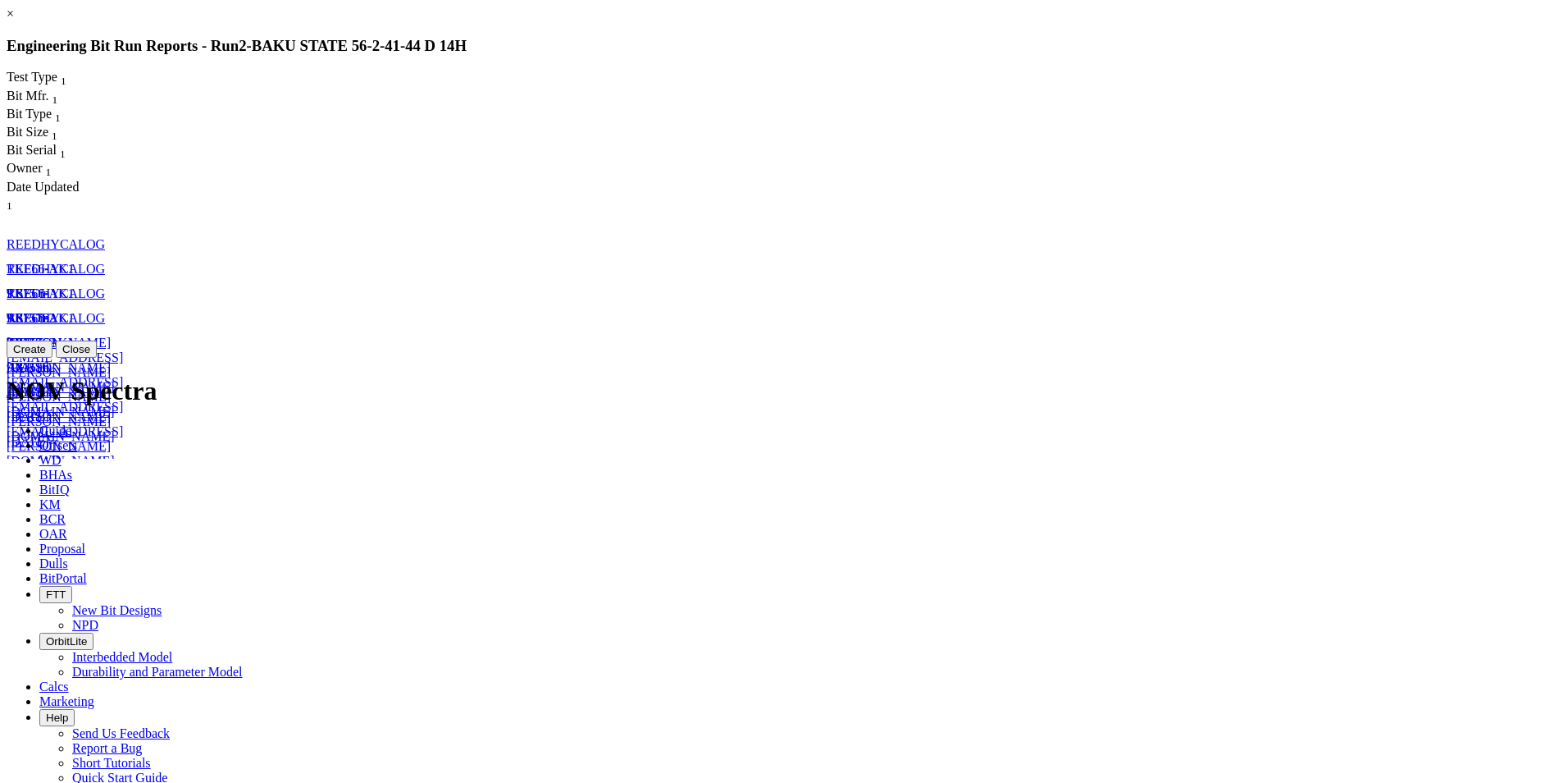
click at [105, 237] on span "REEDHYCALOG" at bounding box center [55, 244] width 99 height 14
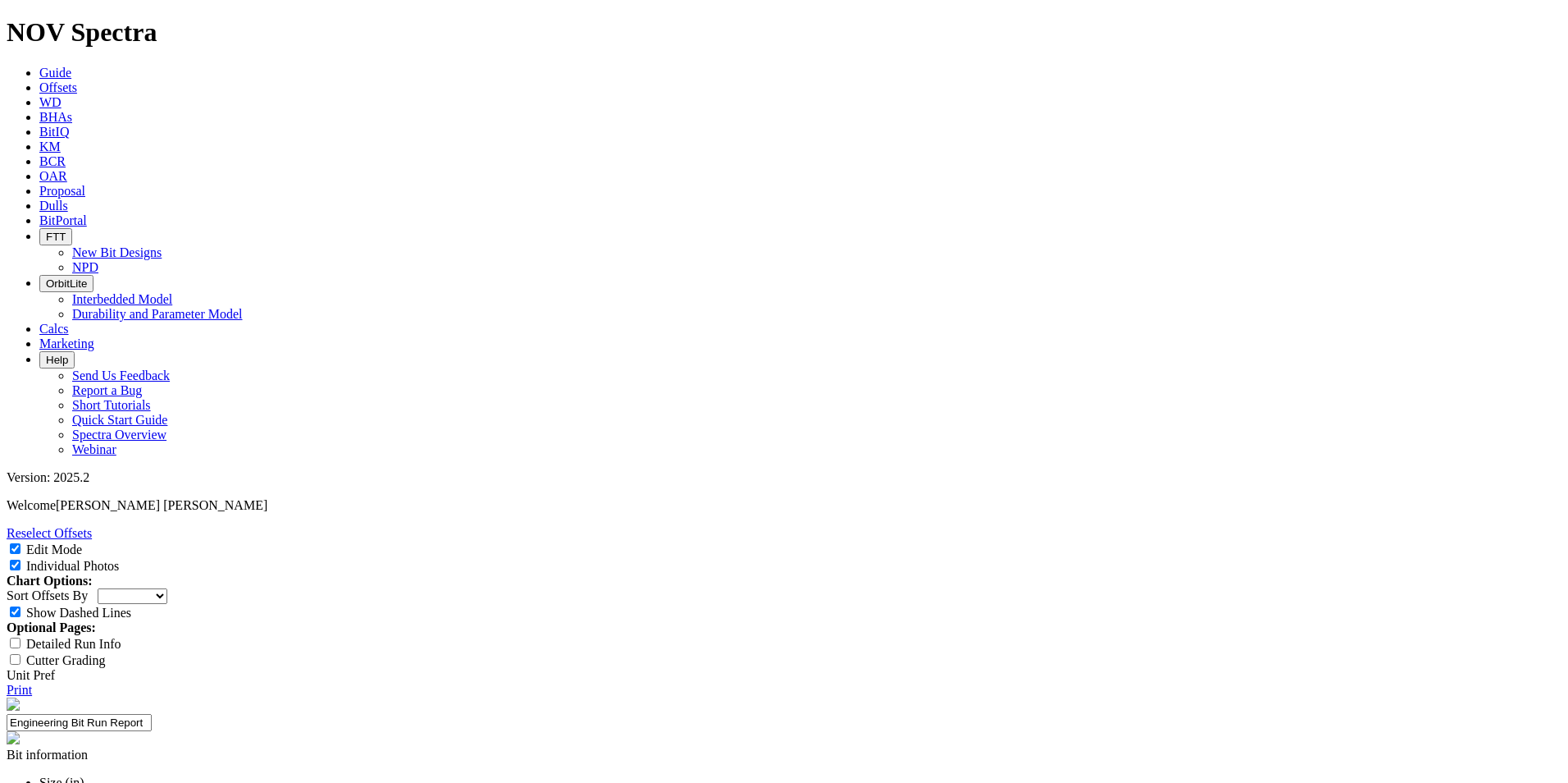
click at [167, 588] on select "Depth In Interval ROP Spud Date" at bounding box center [132, 596] width 70 height 16
select select "string:RunROP"
click at [167, 588] on select "Depth In Interval ROP Spud Date" at bounding box center [132, 596] width 70 height 16
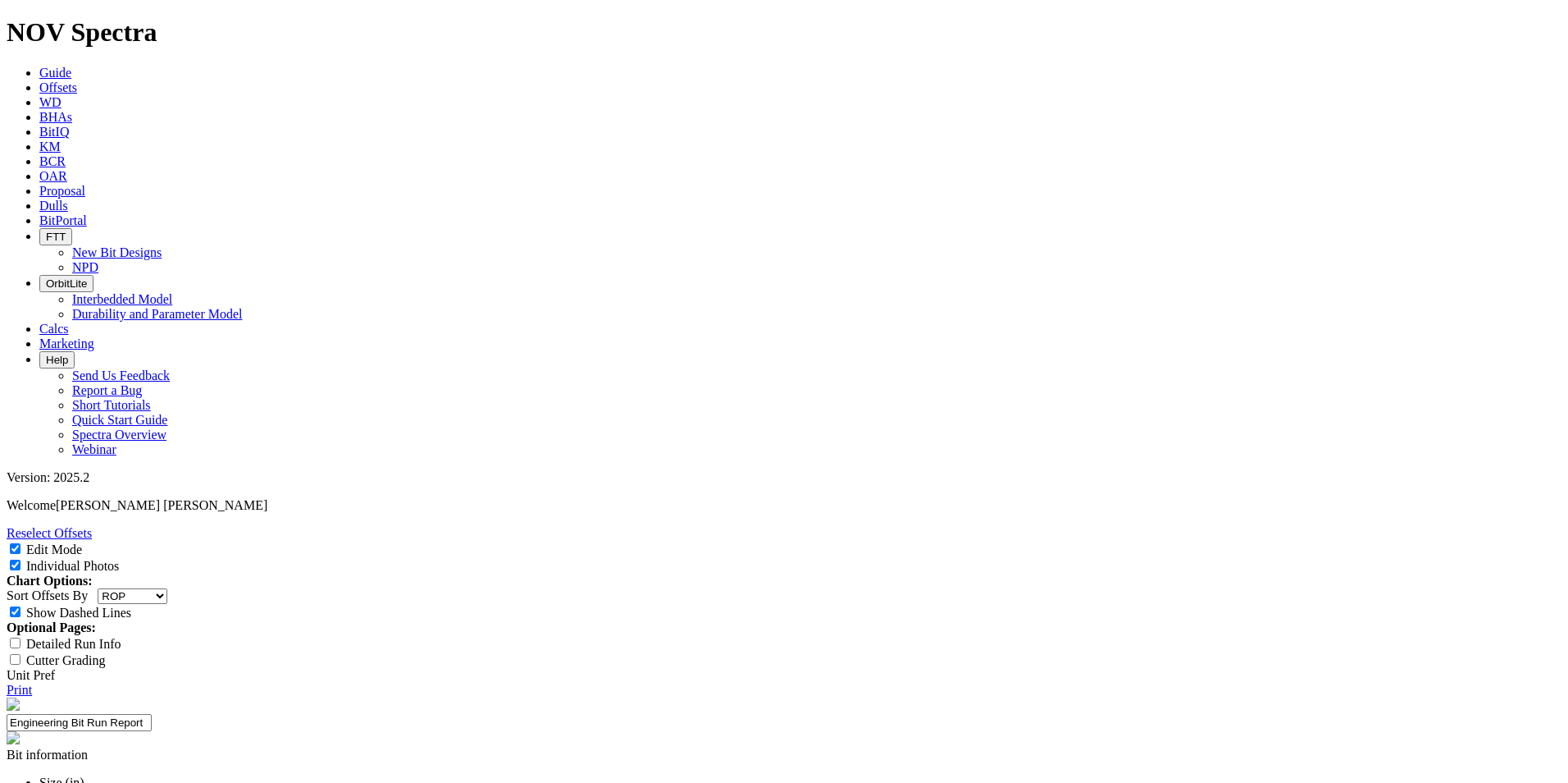
scroll to position [0, 0]
select select "New Bit Design"
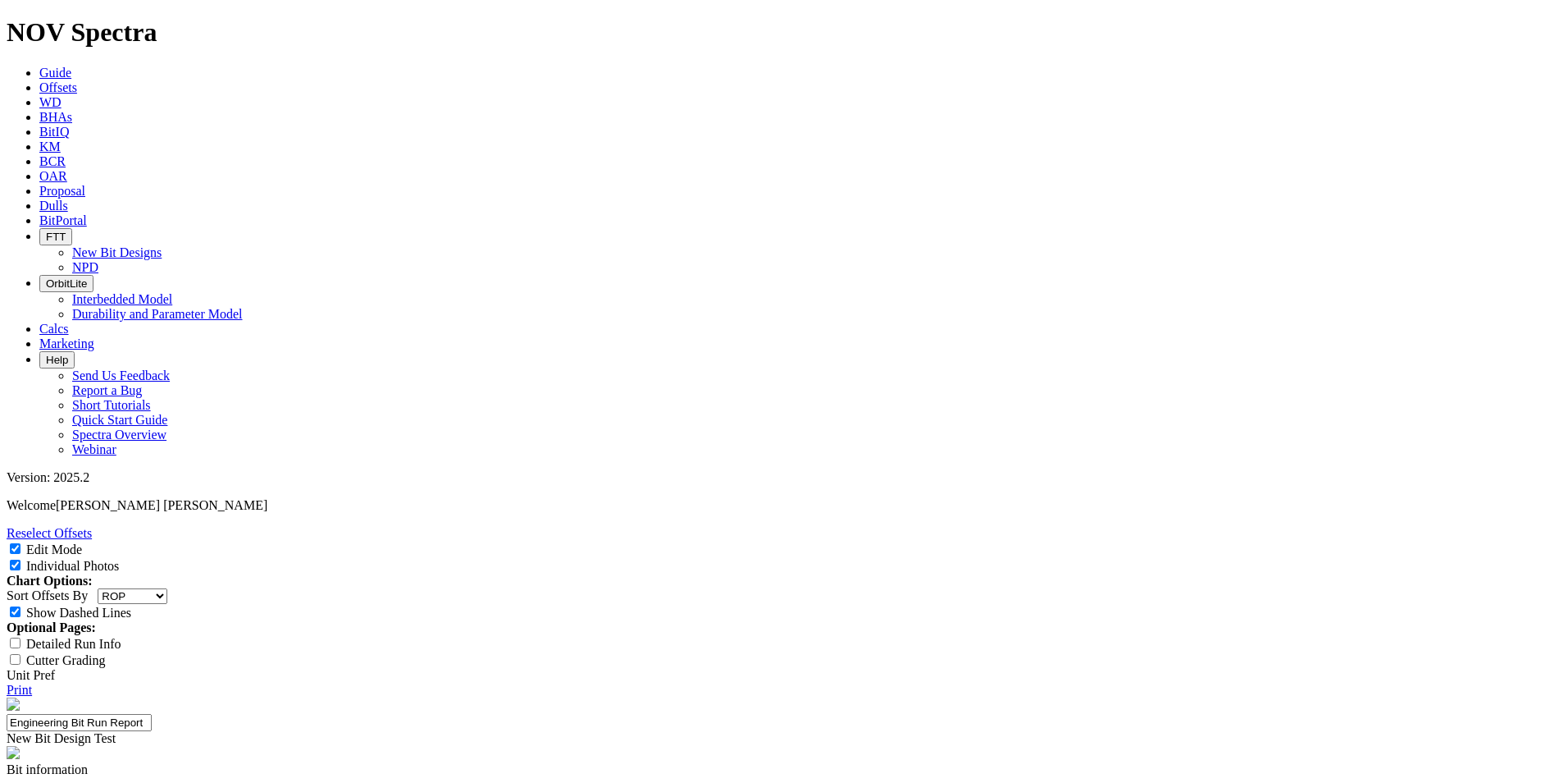
type input "TKF66-AK1"
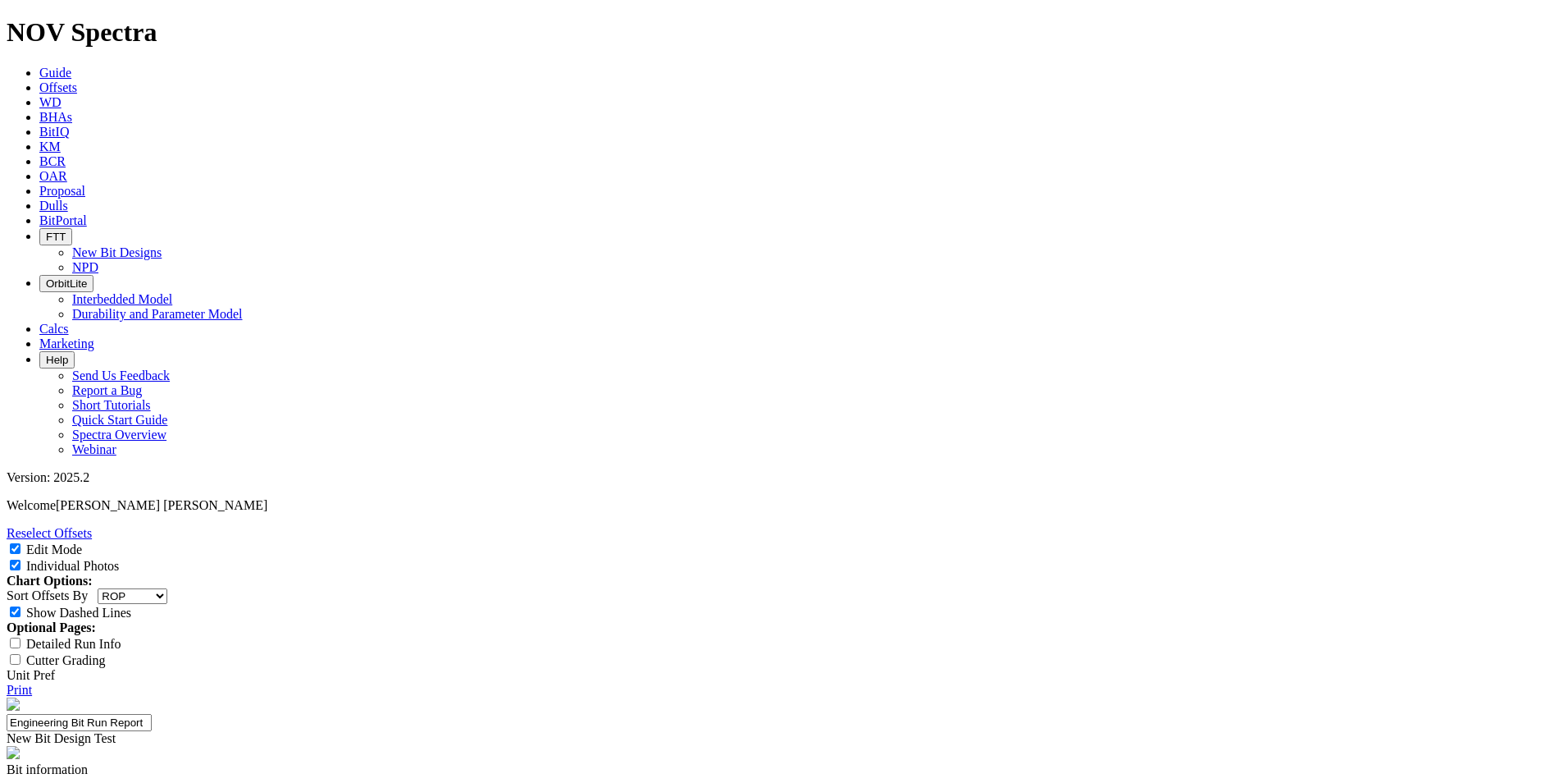
drag, startPoint x: 633, startPoint y: 590, endPoint x: 576, endPoint y: 584, distance: 57.3
paste textarea "request for a new 9.875" TKF66 aggressive design based off the TKF66-AG and AH …"
type textarea "Oxy request for a new 9.875" TKF66 aggressive design based off the TKF66-AG and…"
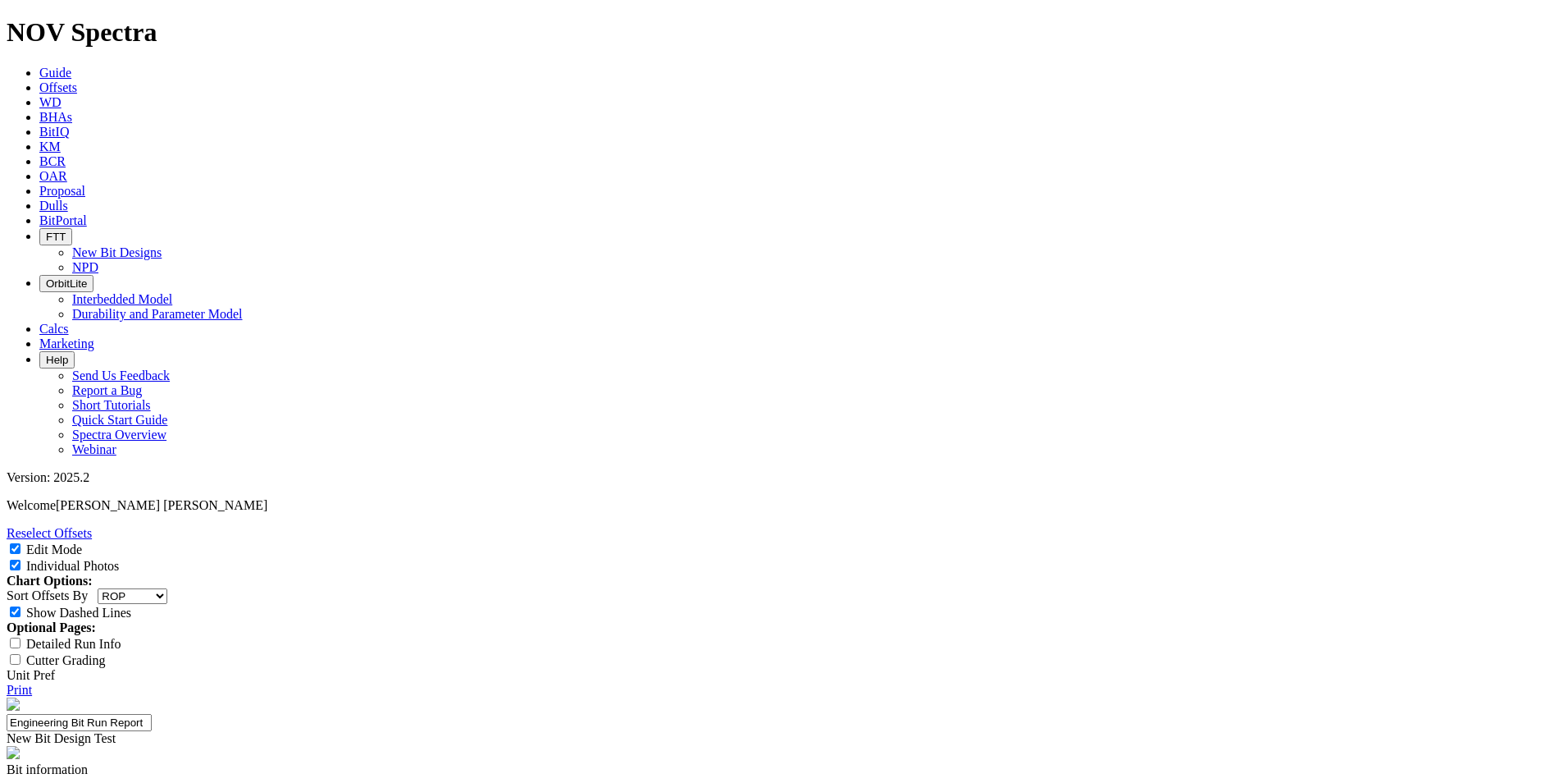
type input "24-0582"
type input "Avg ROP DI 1900'-2050'"
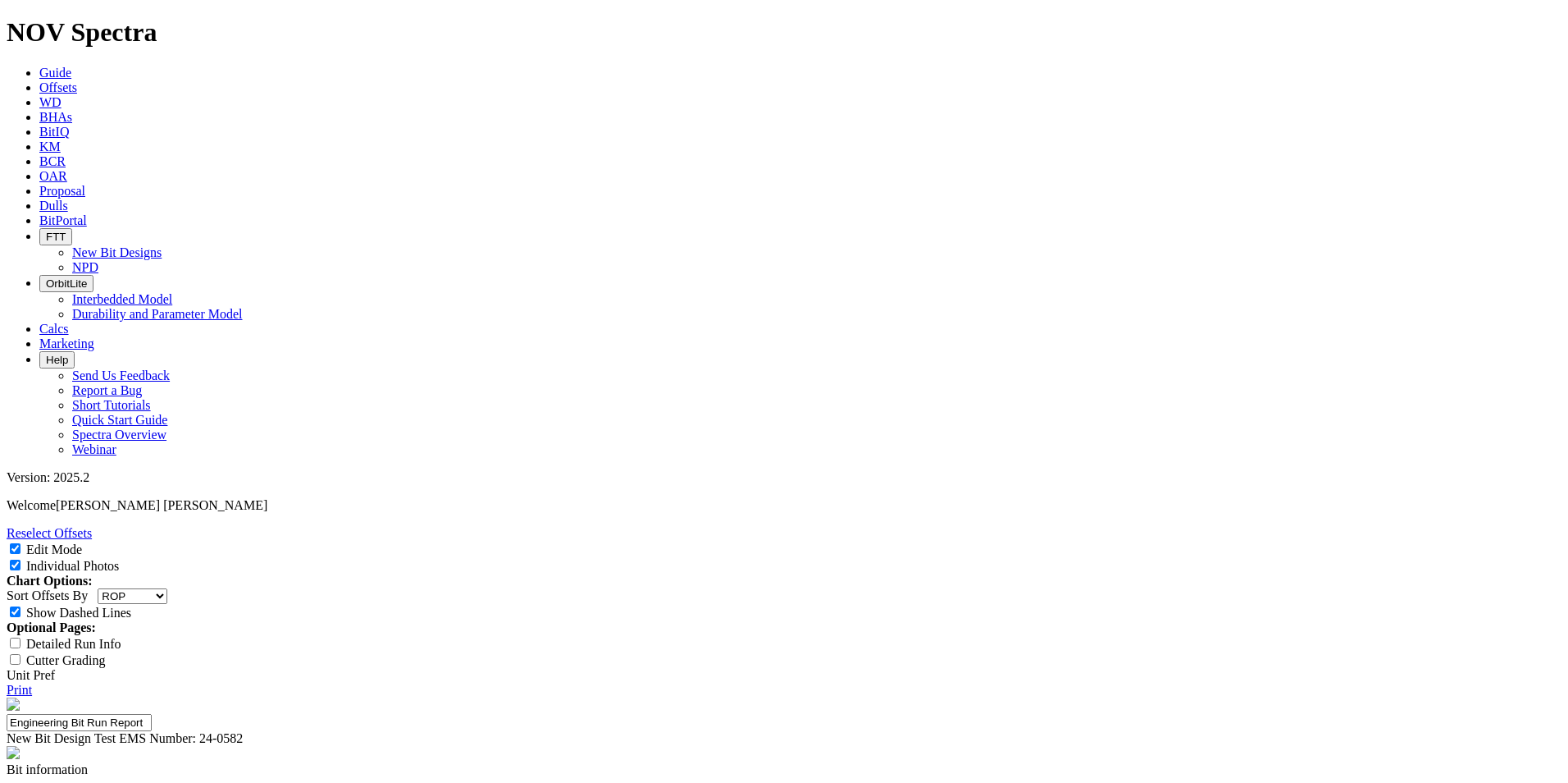
type input "130 ft/hr"
type input "Run Length"
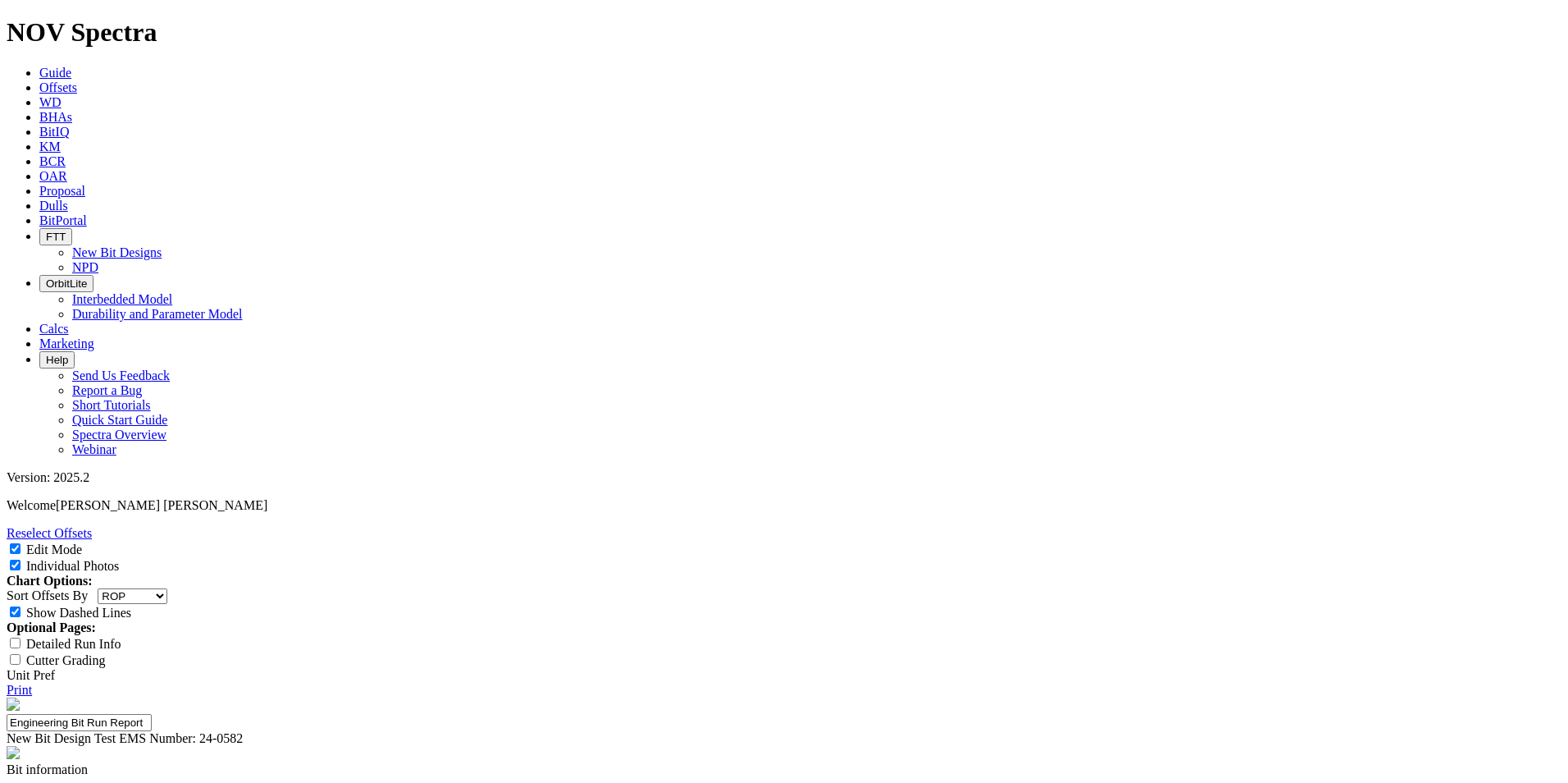
type input "Reach TD"
select select "number:0"
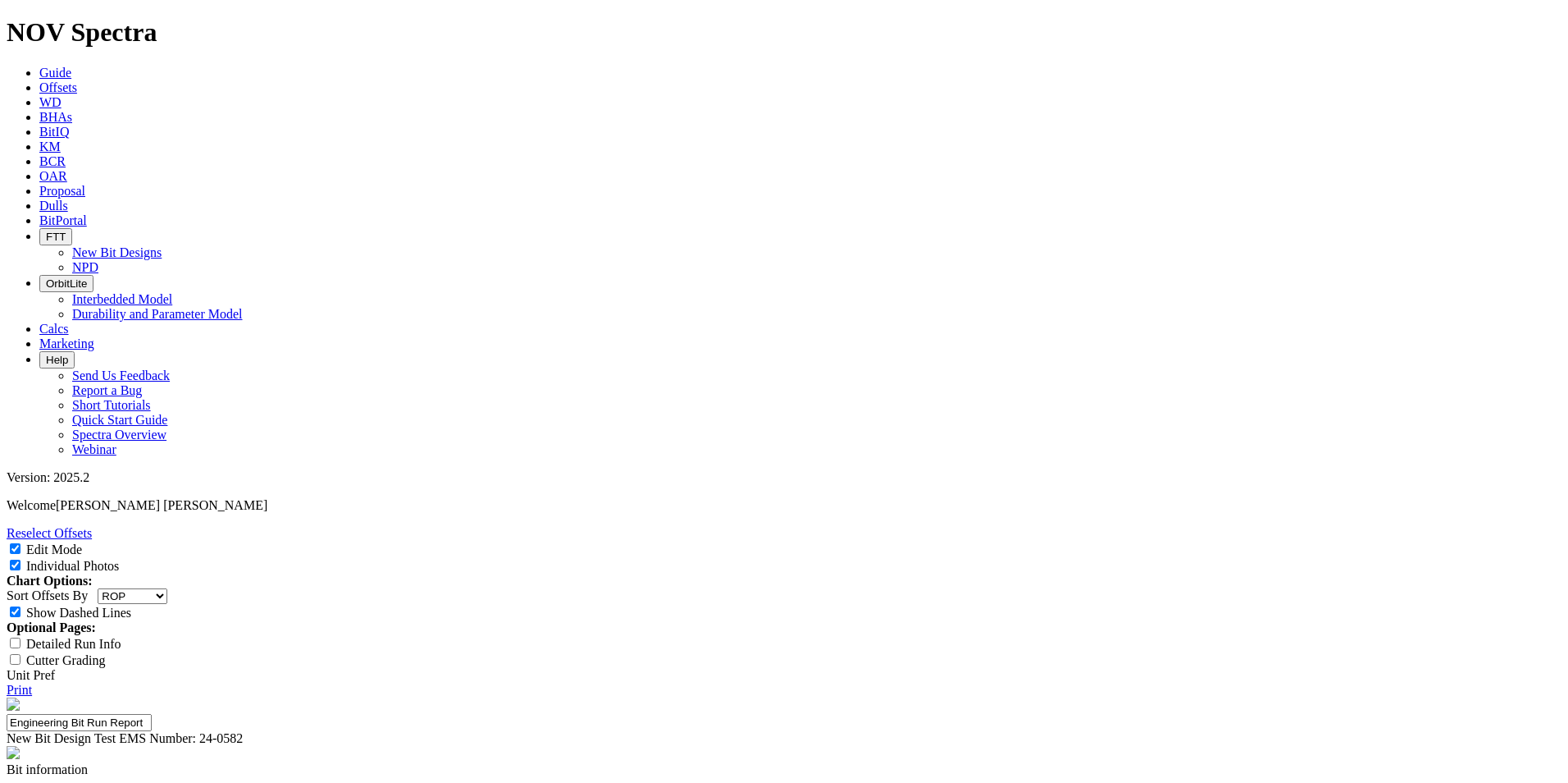
select select "number:0"
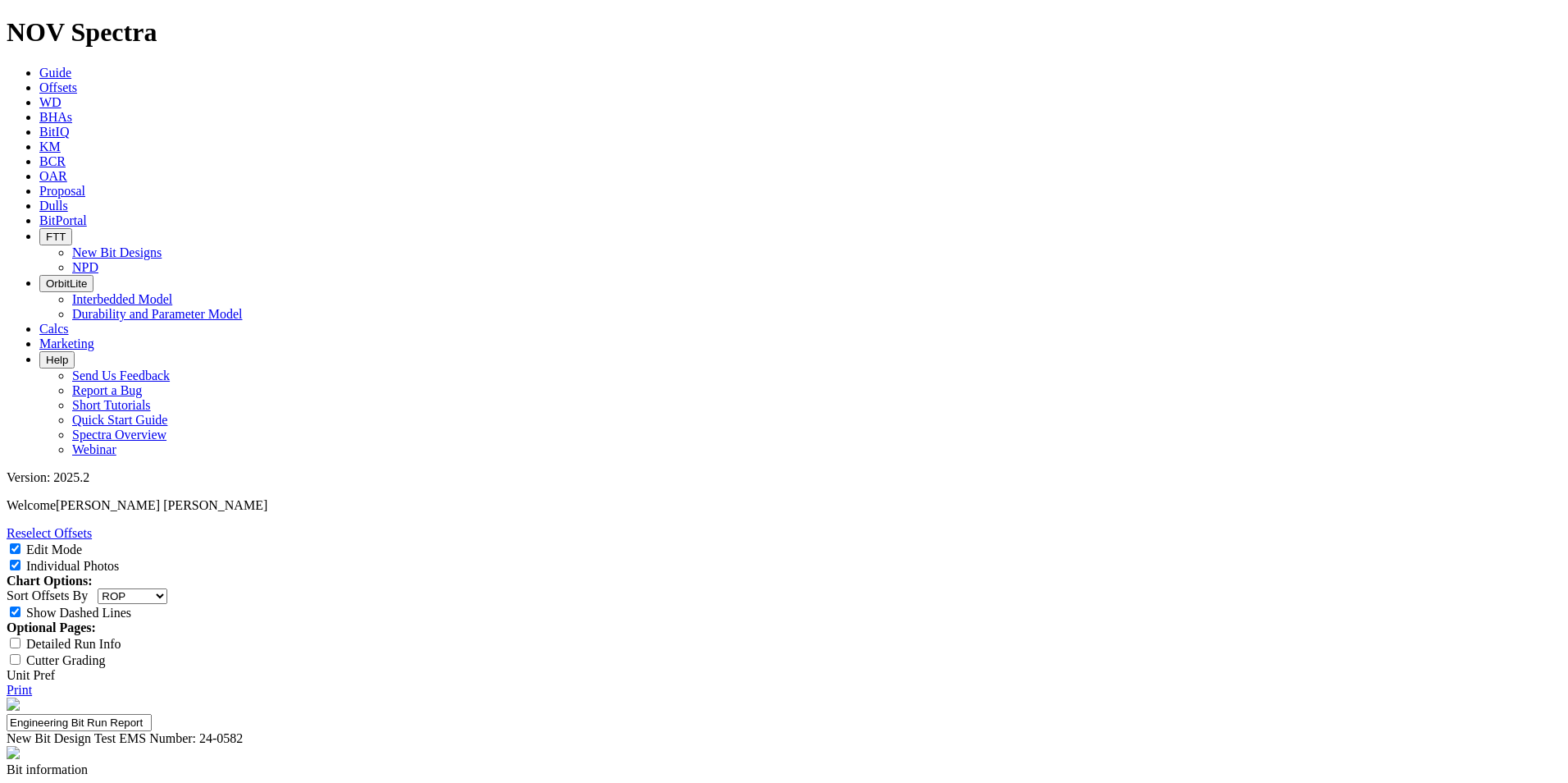
select select "number:1"
select select "string:WT"
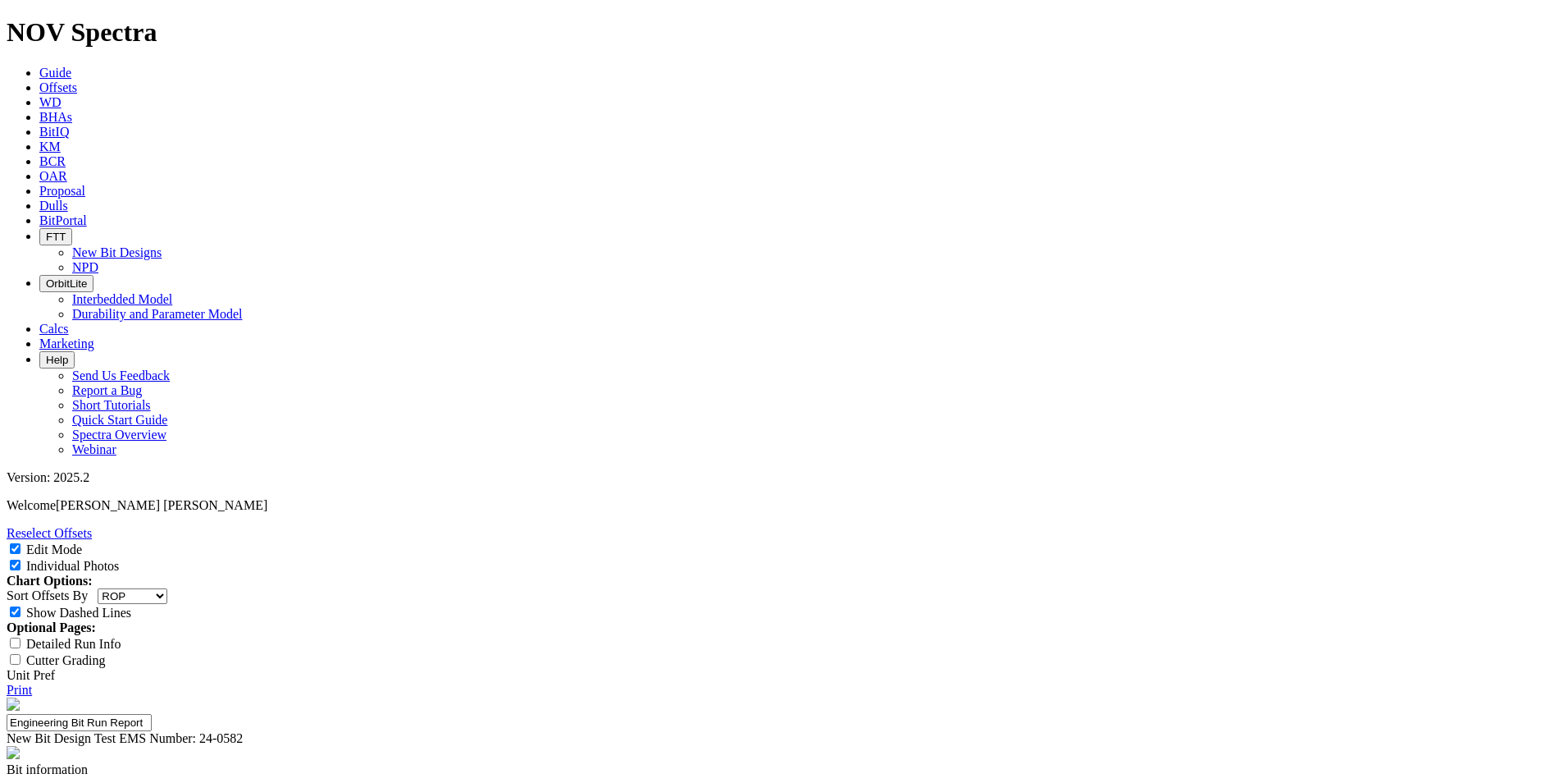
select select "string:WT"
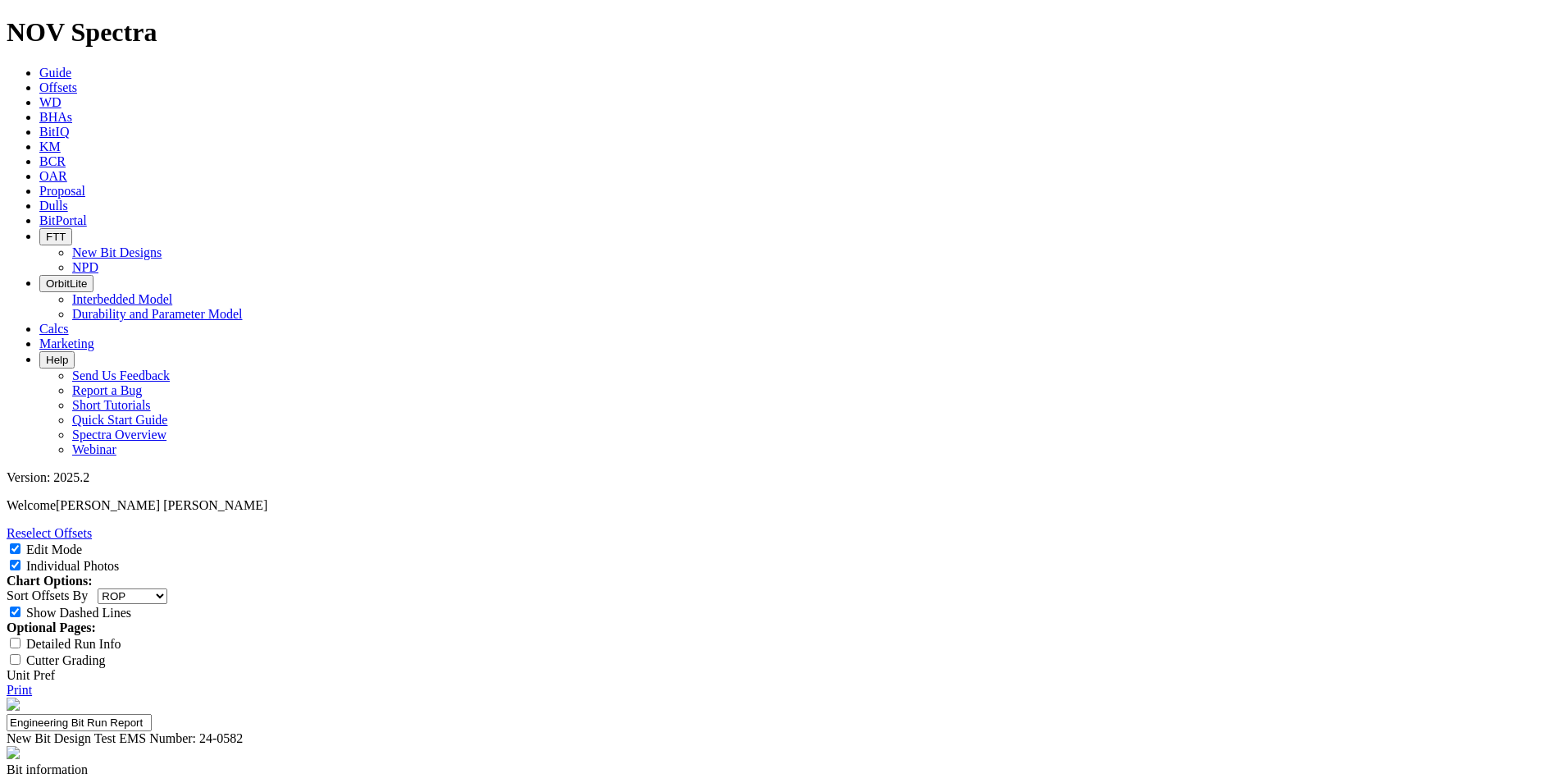
scroll to position [309, 0]
select select "string:CT"
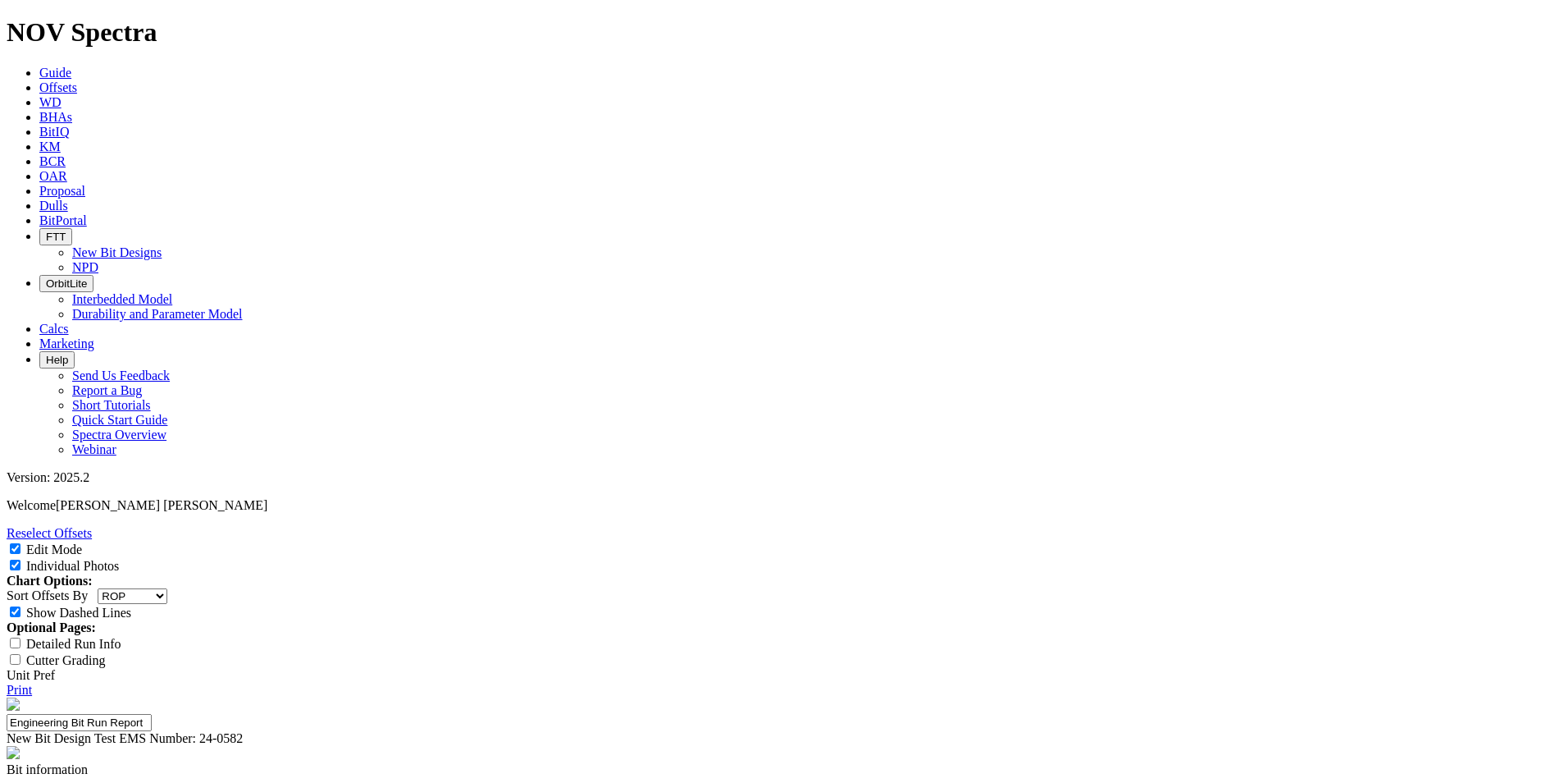
scroll to position [63, 0]
type input "Dull Grade"
type input "Improve shoulder IADC to 1 Met"
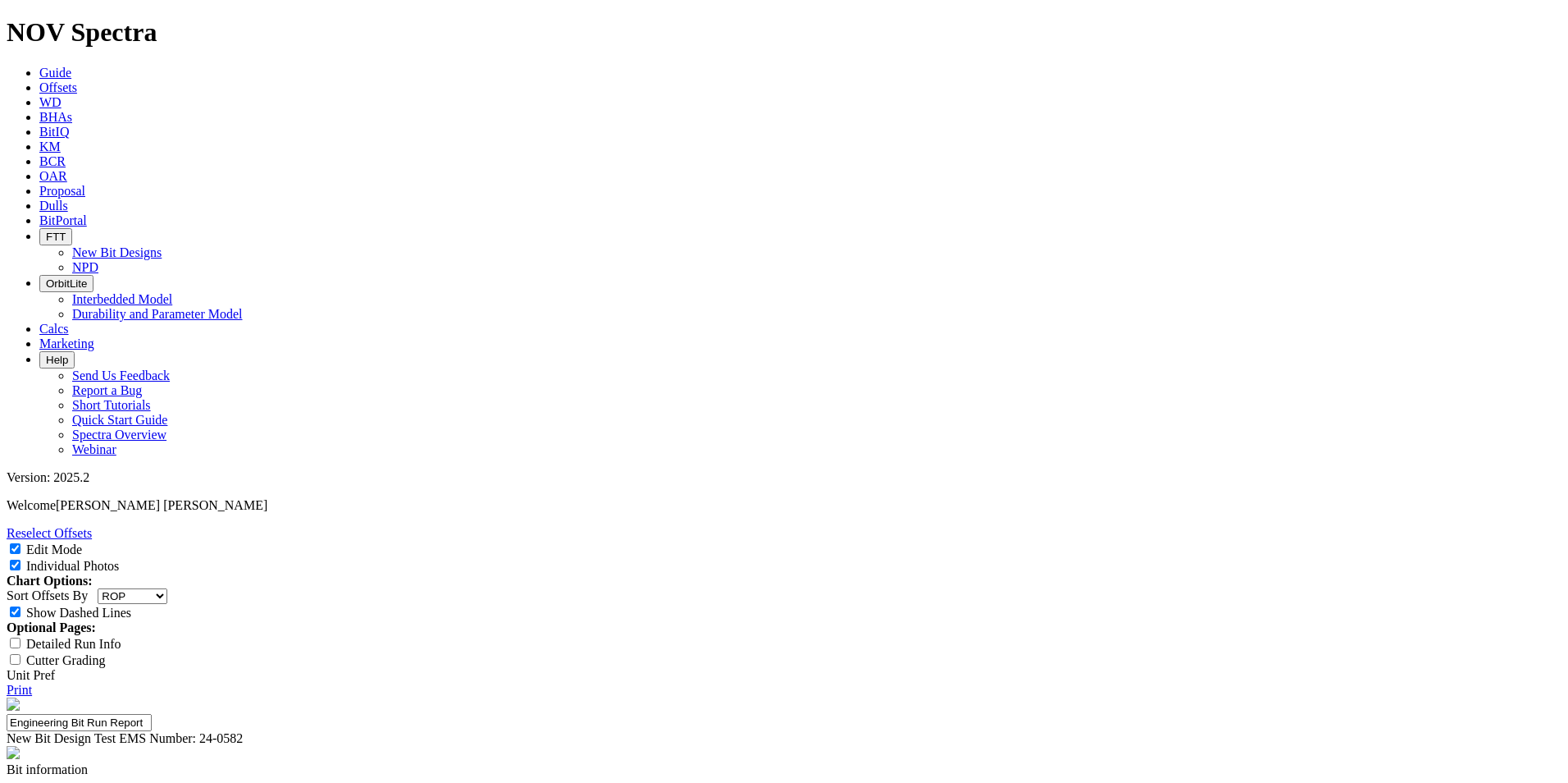
type input "Reach TD Met"
type input "130 ft/hr Met"
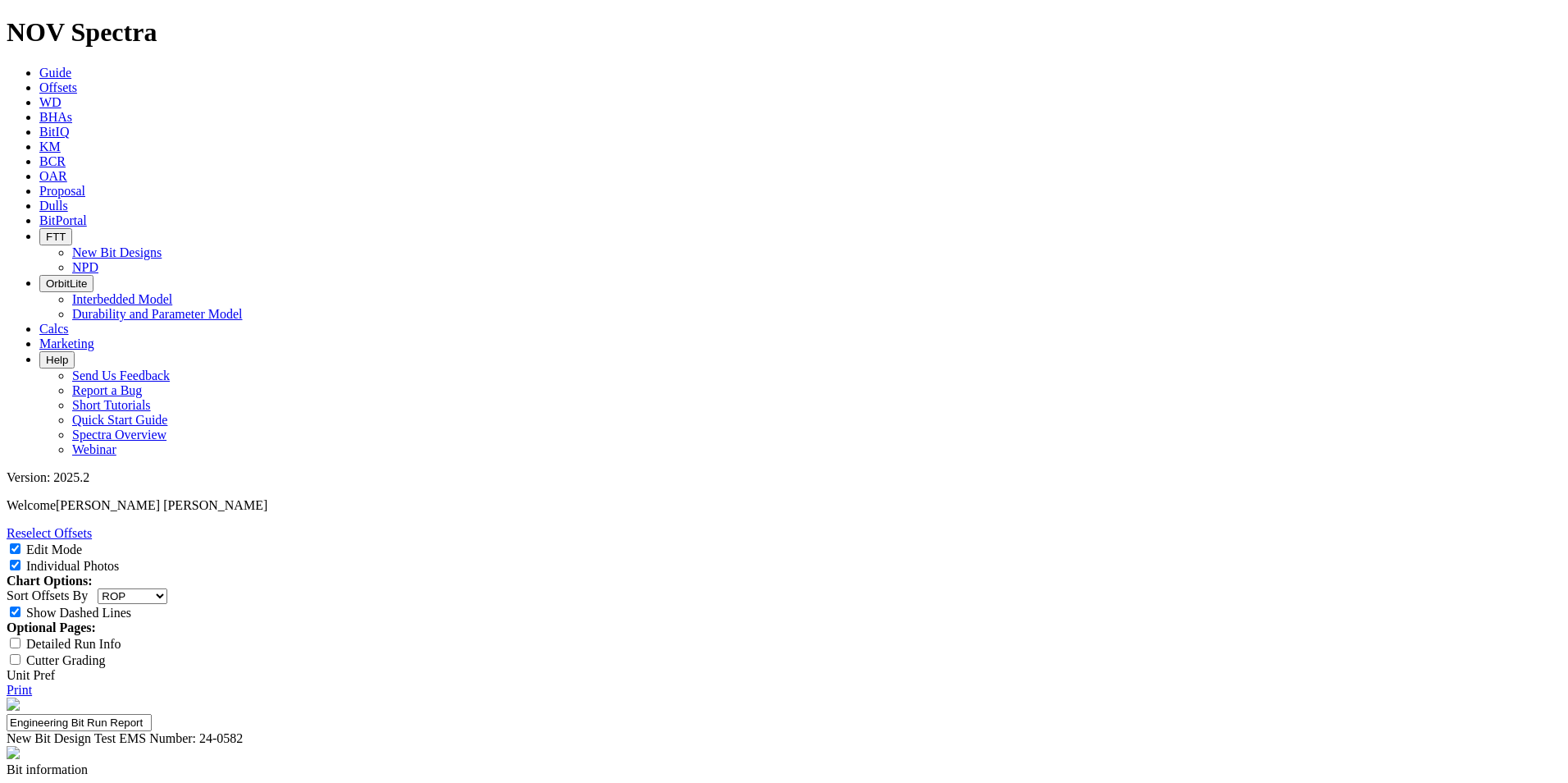
type textarea "Competitive + Comparing this AK to 3 mi same operator reference bit AH and main…"
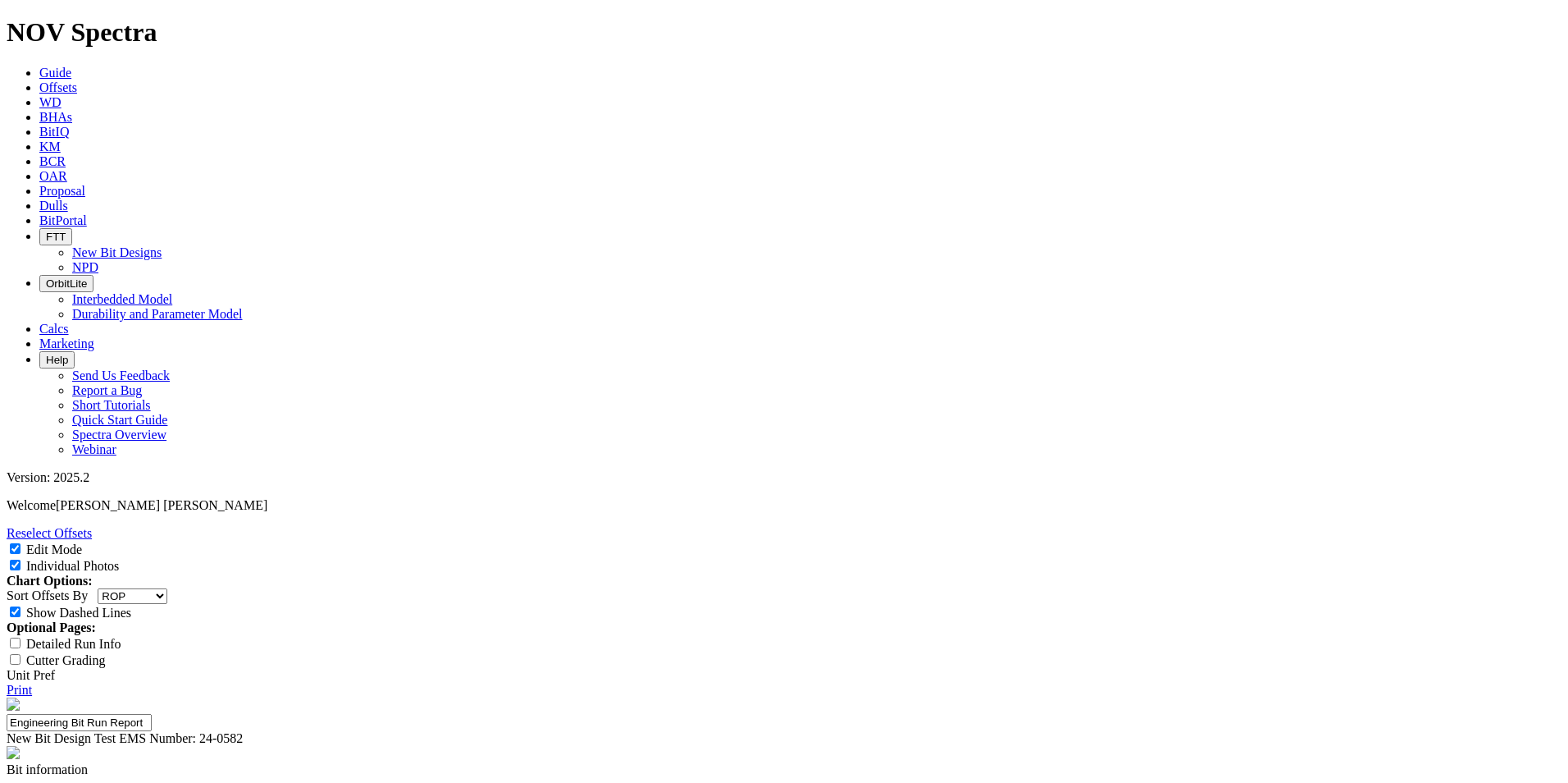
type textarea "Dull came out in great dull conditions with minor wear on chamfer in shoulder a…"
drag, startPoint x: 1075, startPoint y: 382, endPoint x: 936, endPoint y: 379, distance: 139.0
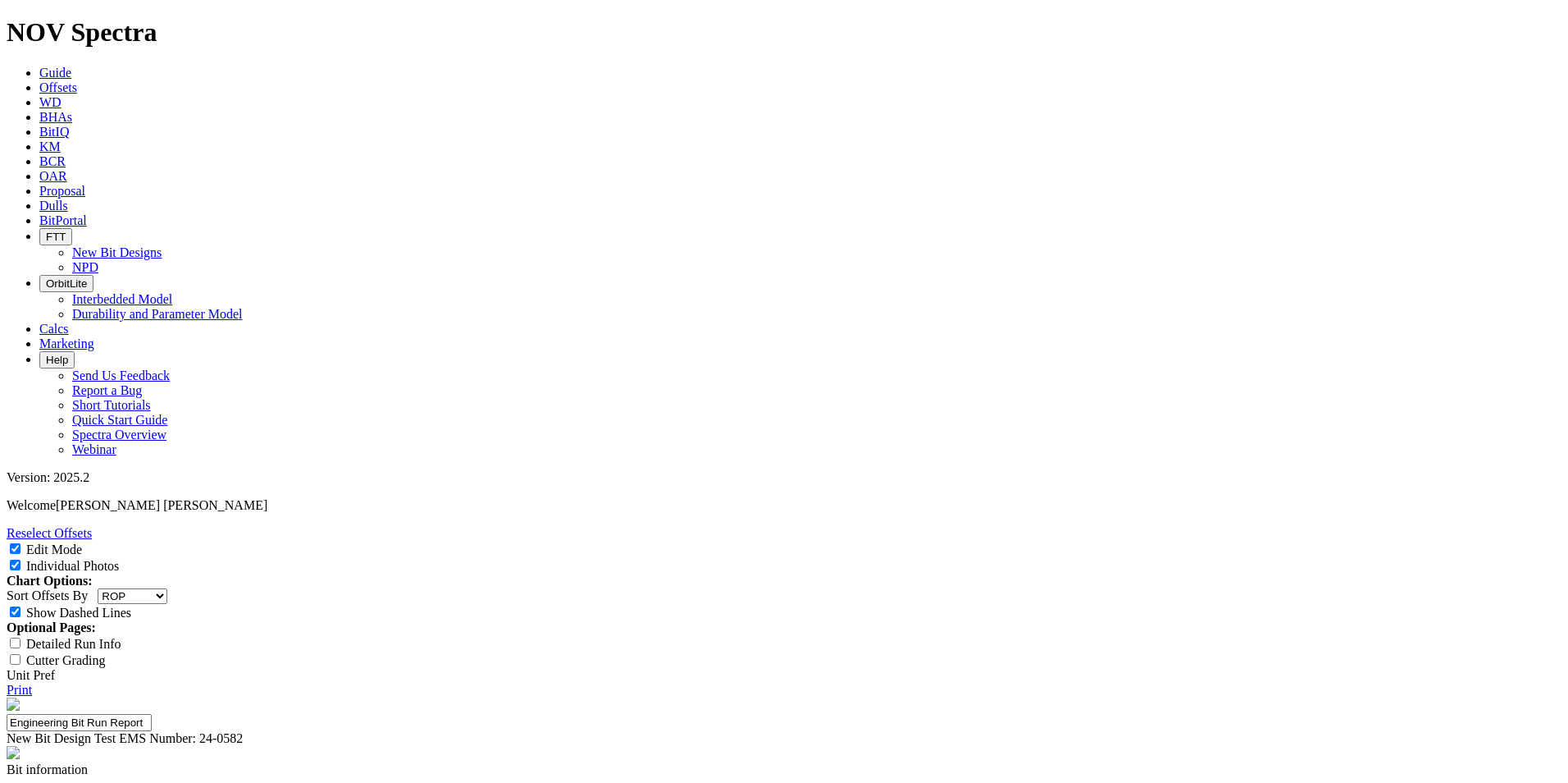
scroll to position [0, 0]
click at [32, 683] on link "Print" at bounding box center [18, 690] width 26 height 14
click at [71, 66] on span "Guide" at bounding box center [55, 73] width 32 height 14
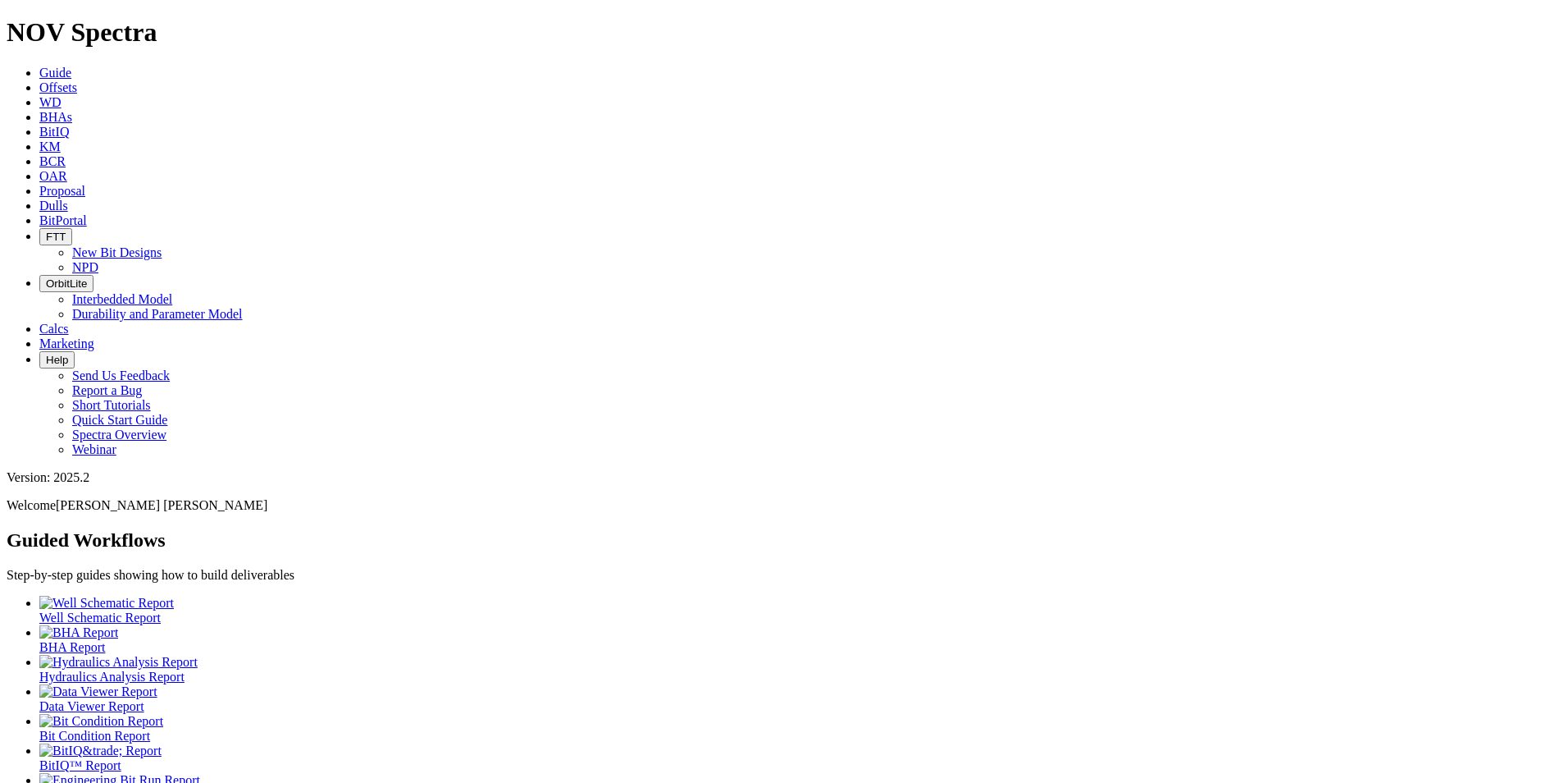
click at [77, 80] on span "Offsets" at bounding box center [58, 87] width 38 height 14
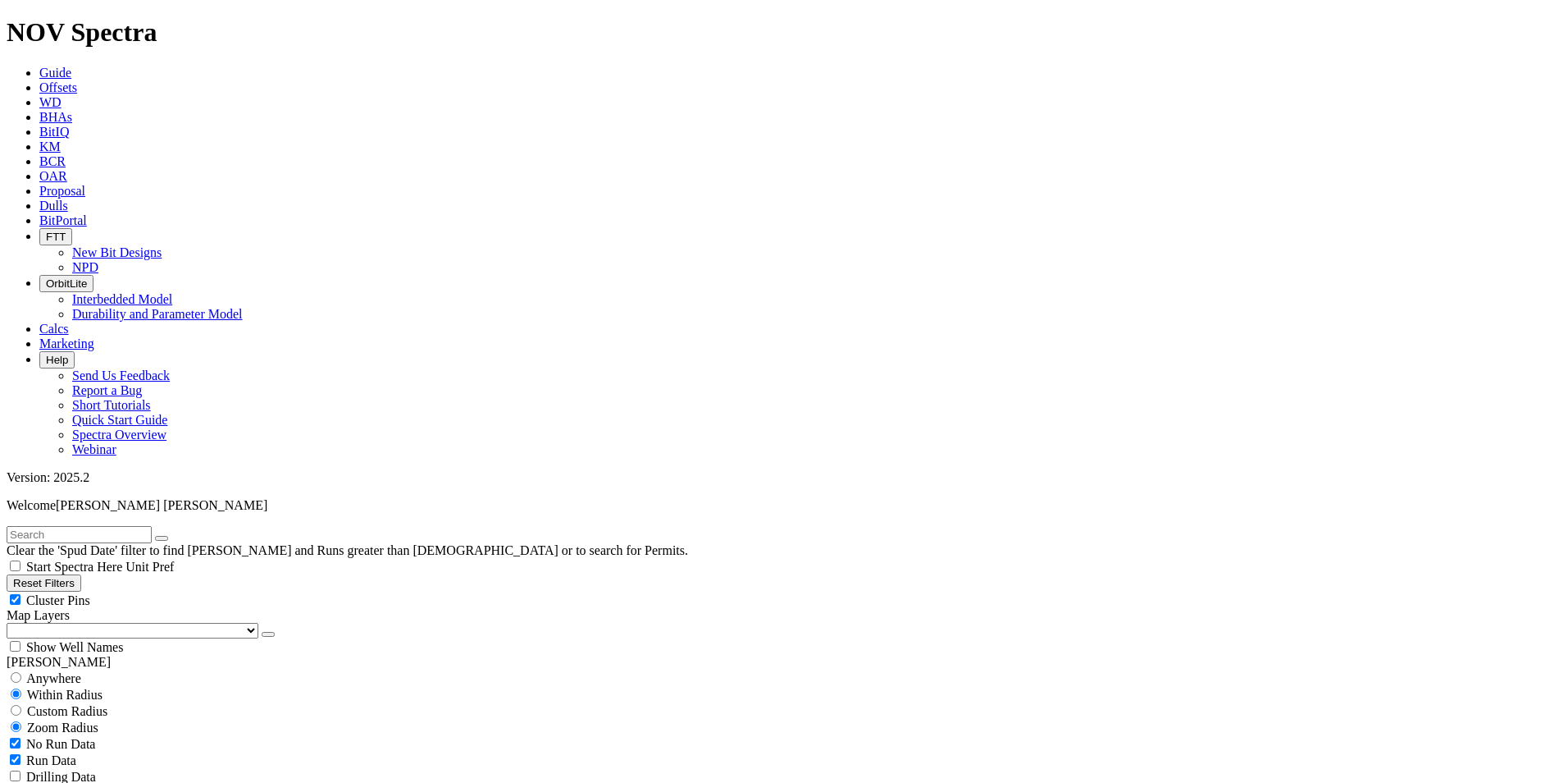
click at [80, 526] on input "text" at bounding box center [78, 535] width 145 height 18
click at [92, 526] on input "A31" at bounding box center [78, 535] width 145 height 18
type input "A315762"
click at [70, 671] on span "Anywhere" at bounding box center [54, 678] width 55 height 14
radio input "true"
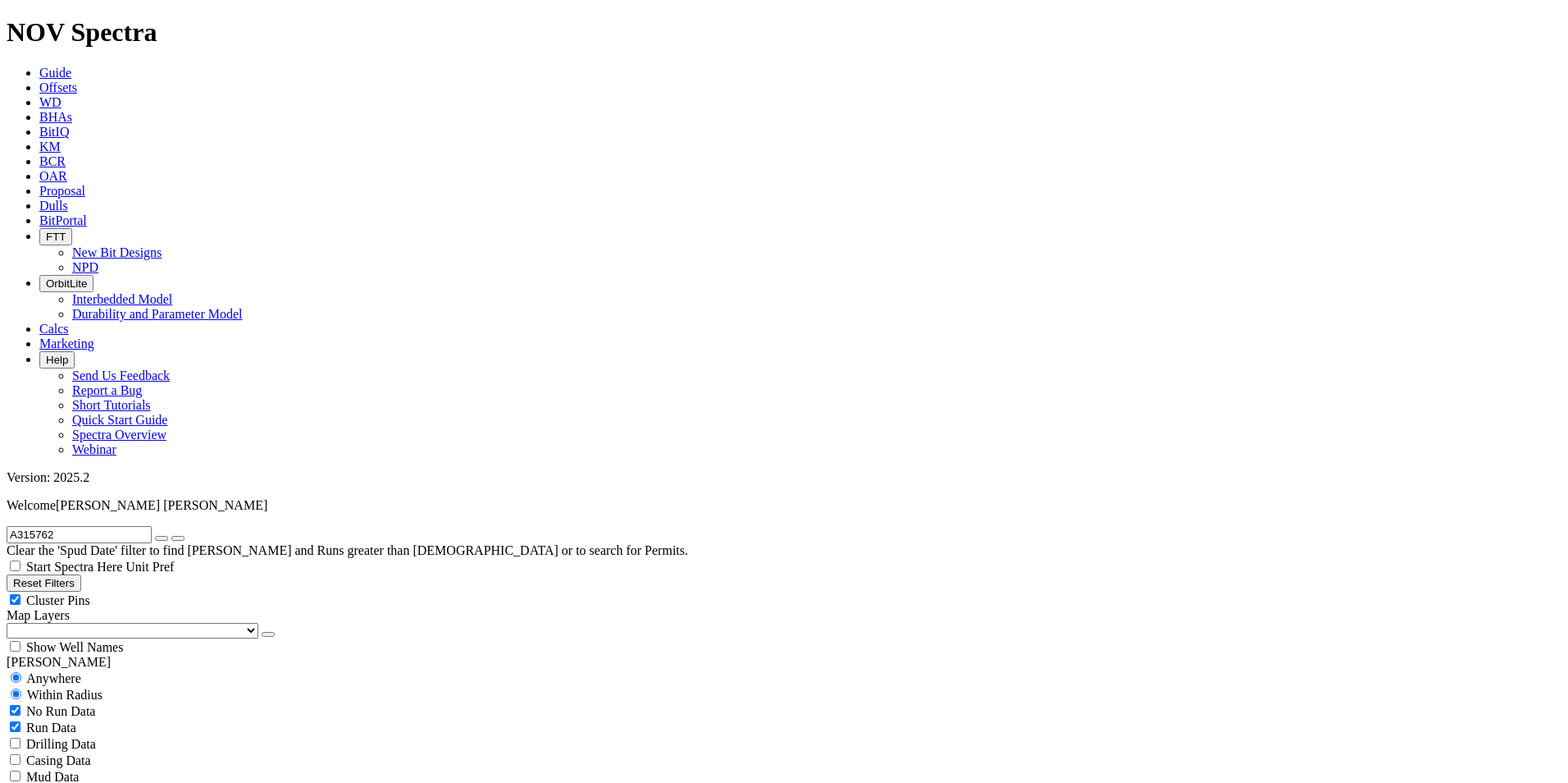
radio input "false"
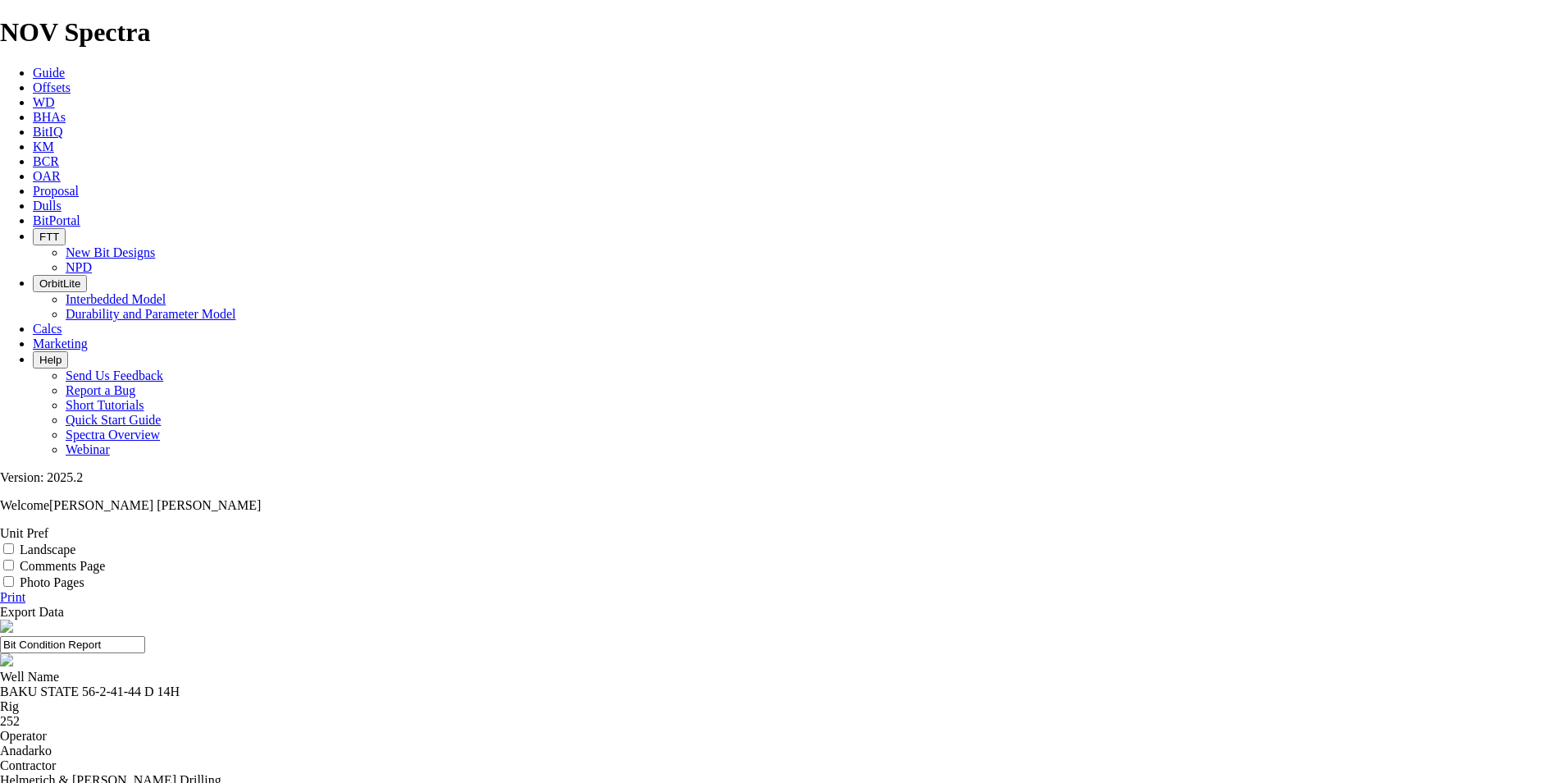
click at [14, 543] on input "Landscape" at bounding box center [9, 549] width 11 height 11
checkbox input "true"
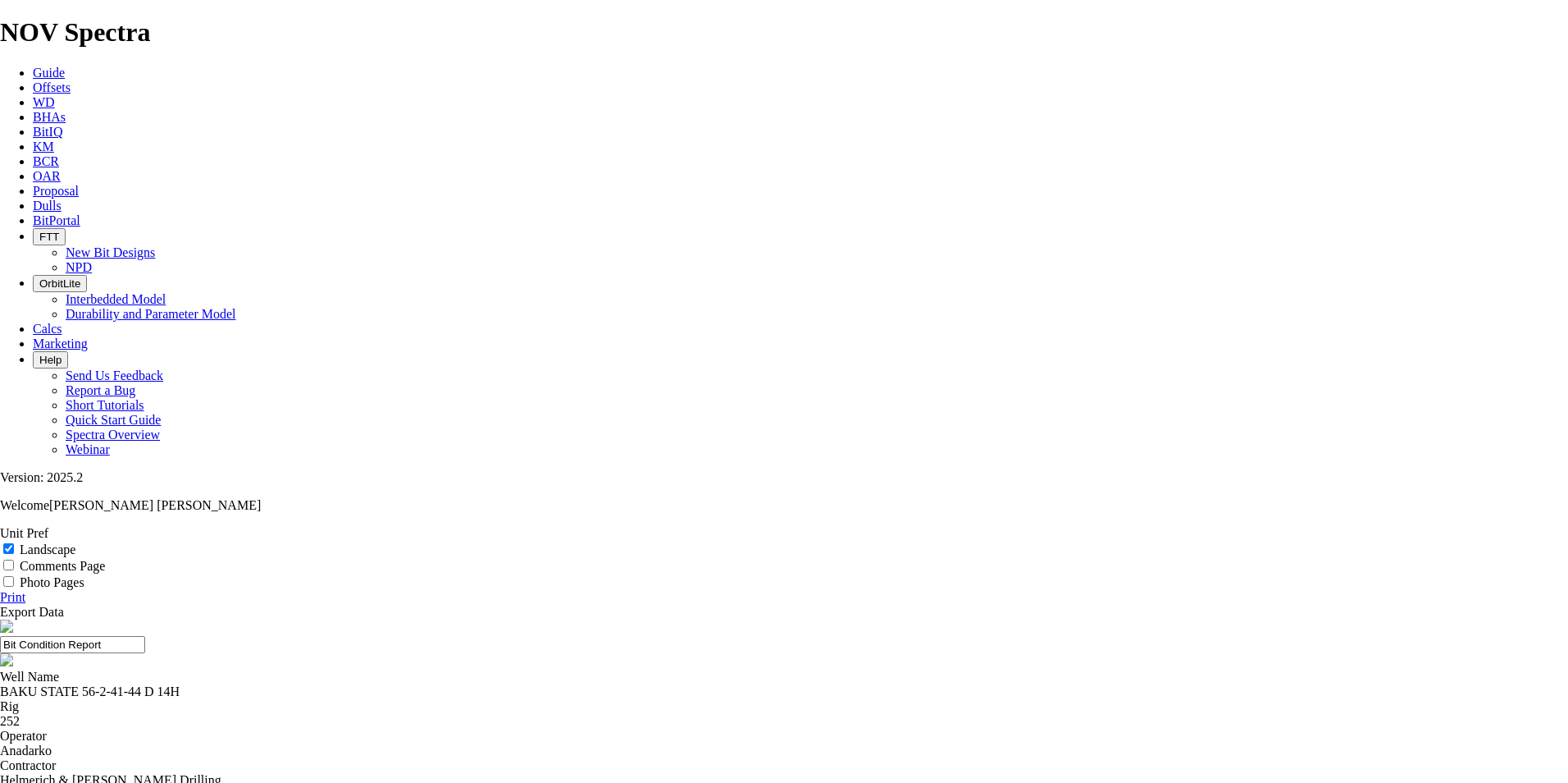
select select "number:0"
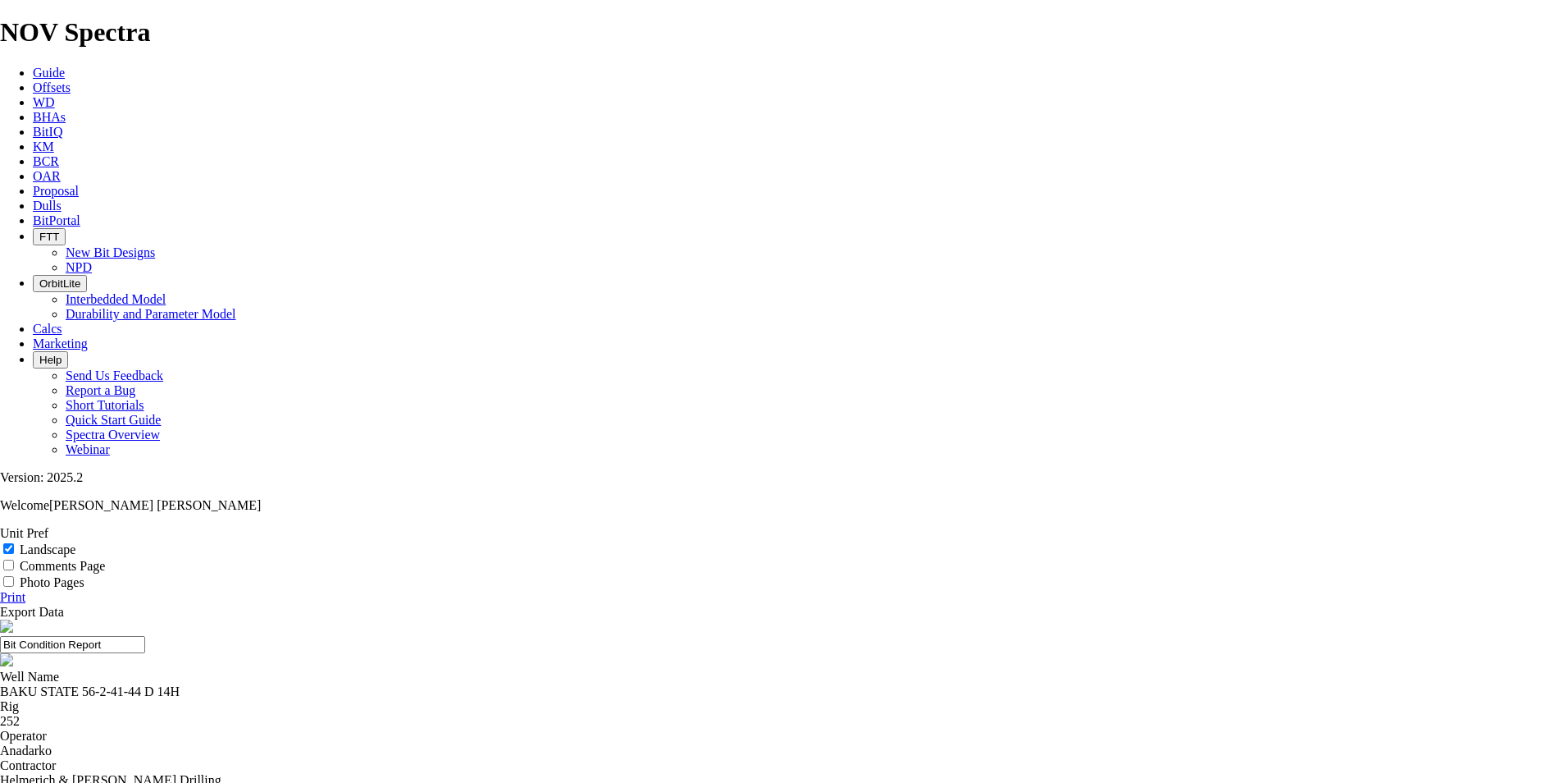
select select "number:0"
select select "number:1"
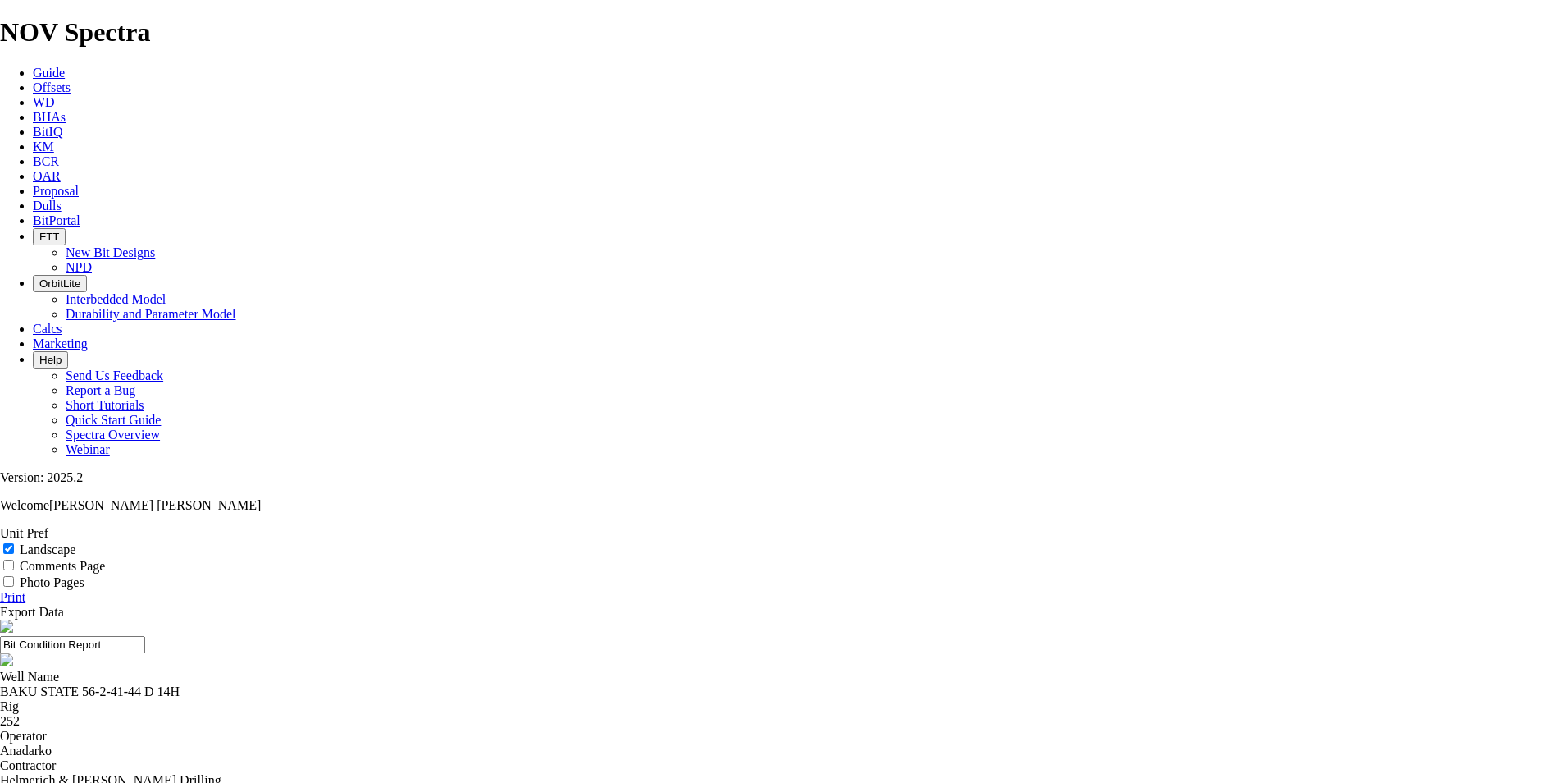
select select "number:1"
select select "string:WT"
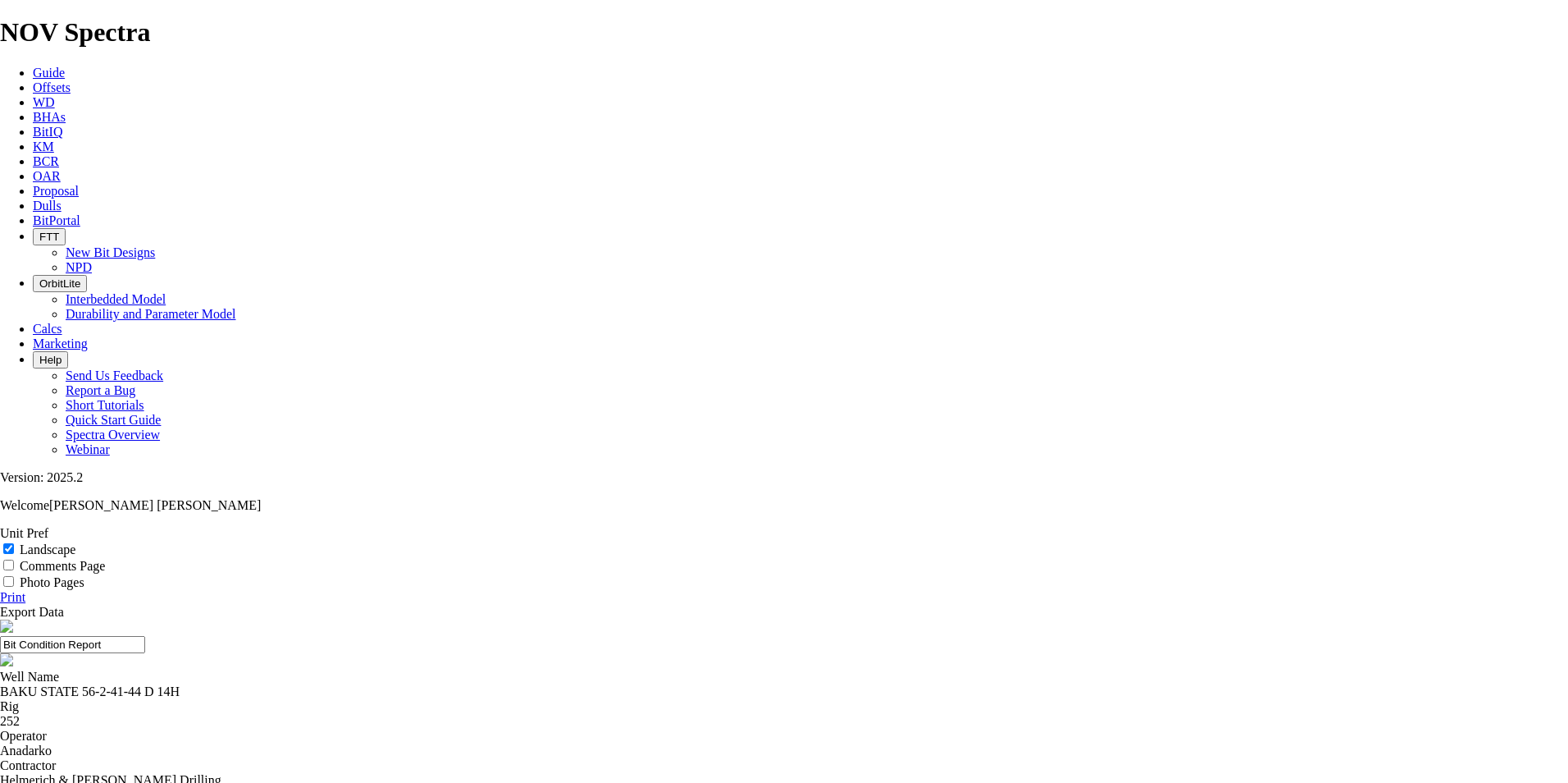
select select "string:CT"
click at [26, 590] on link "Print" at bounding box center [12, 597] width 26 height 14
